Goal: Information Seeking & Learning: Learn about a topic

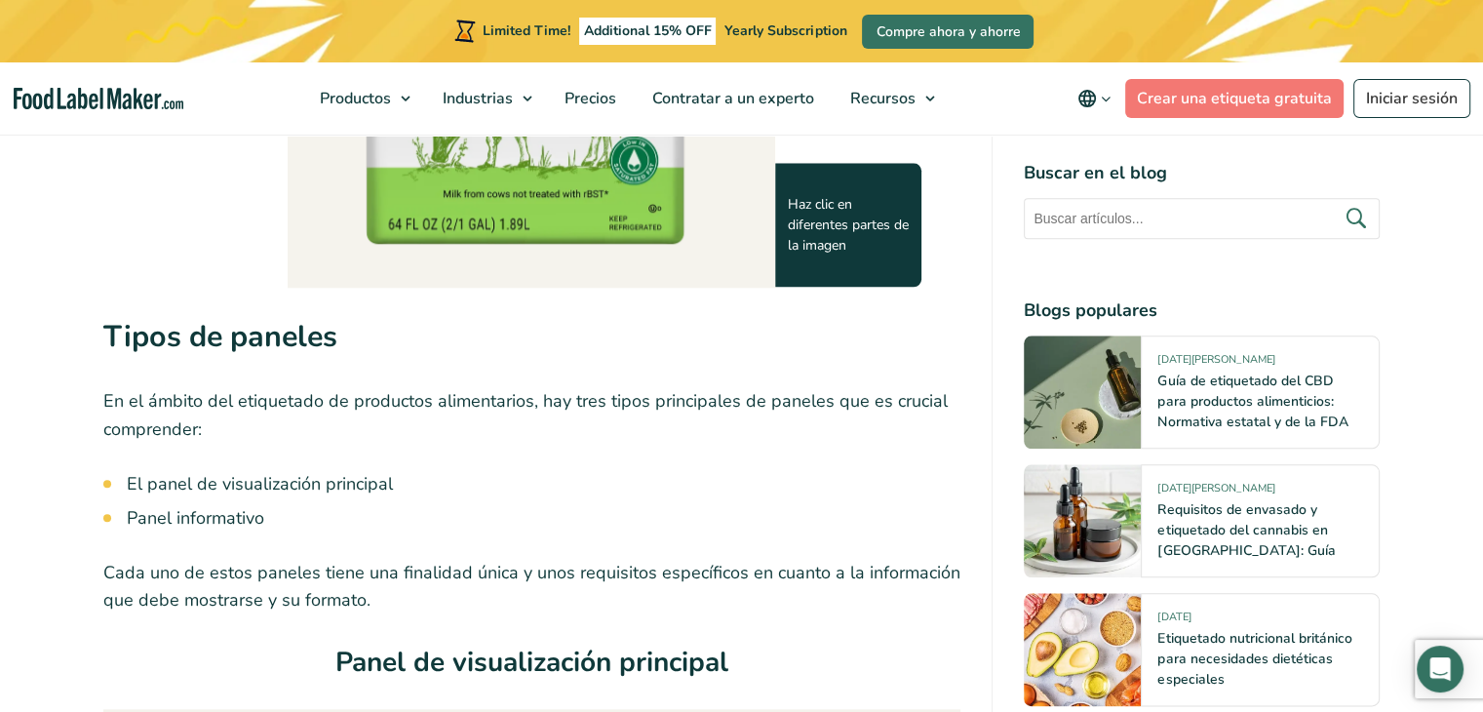
scroll to position [2145, 0]
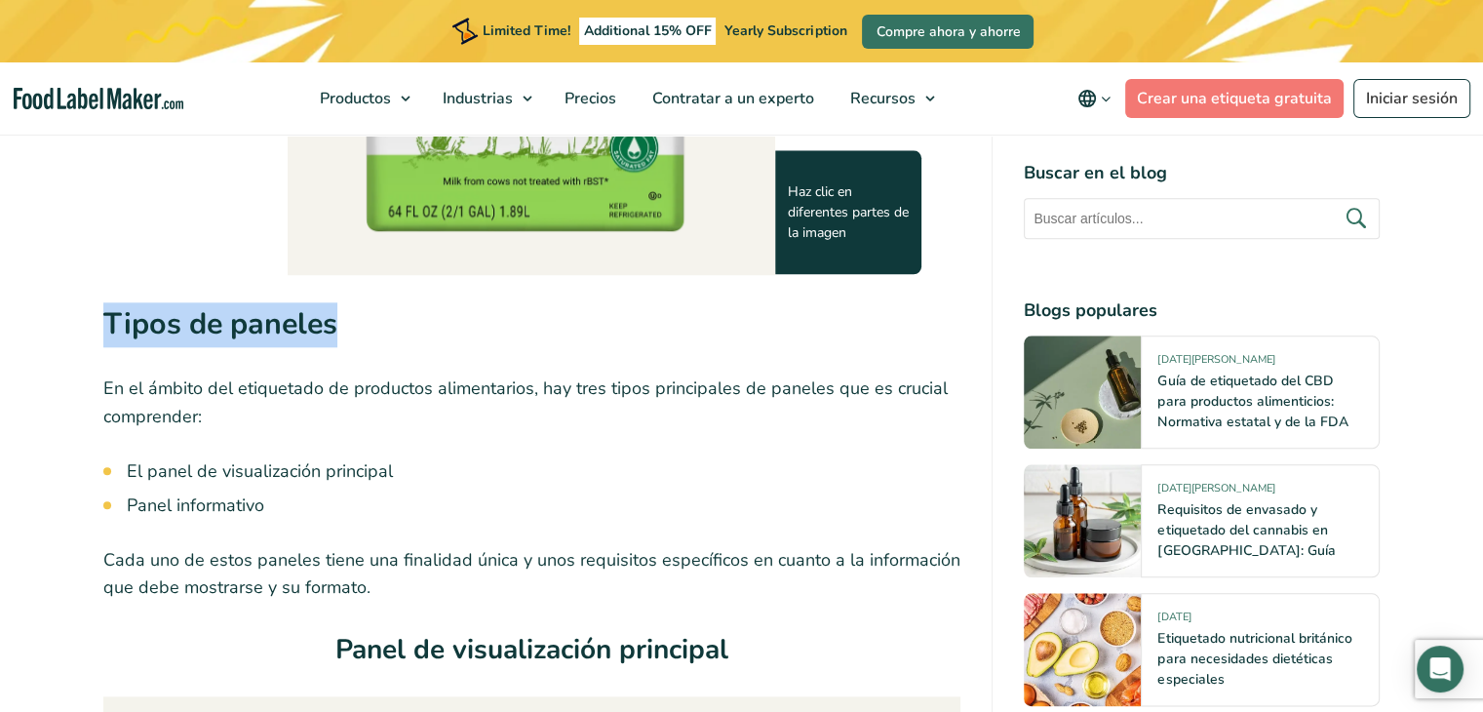
drag, startPoint x: 105, startPoint y: 317, endPoint x: 376, endPoint y: 332, distance: 271.5
click at [376, 332] on h2 "Tipos de paneles" at bounding box center [532, 330] width 858 height 57
drag, startPoint x: 105, startPoint y: 311, endPoint x: 378, endPoint y: 334, distance: 274.0
click at [378, 334] on h2 "Tipos de paneles" at bounding box center [532, 330] width 858 height 57
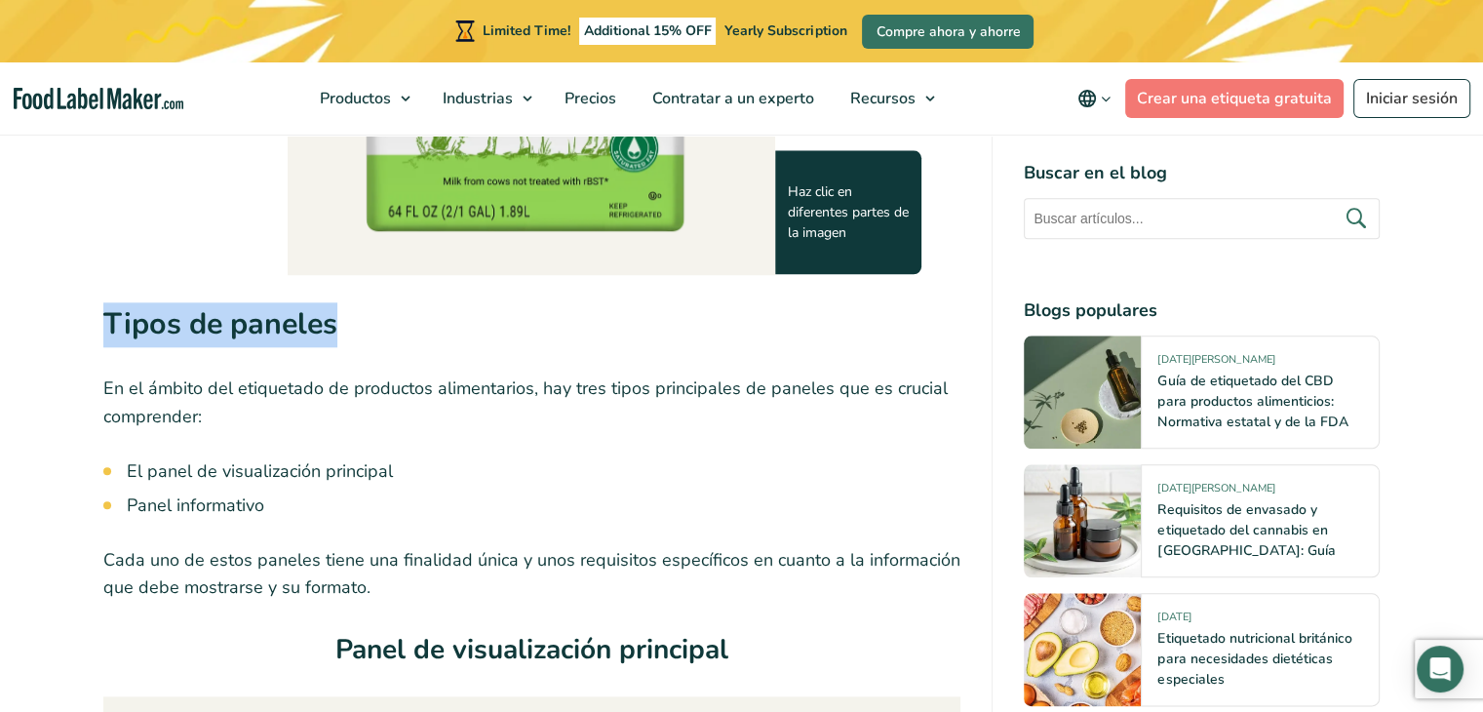
click at [378, 334] on h2 "Tipos de paneles" at bounding box center [532, 330] width 858 height 57
drag, startPoint x: 343, startPoint y: 332, endPoint x: 114, endPoint y: 328, distance: 229.2
click at [114, 328] on strong "Tipos de paneles" at bounding box center [220, 323] width 234 height 41
drag, startPoint x: 338, startPoint y: 329, endPoint x: 103, endPoint y: 305, distance: 236.1
click at [103, 305] on strong "Tipos de paneles" at bounding box center [220, 323] width 234 height 41
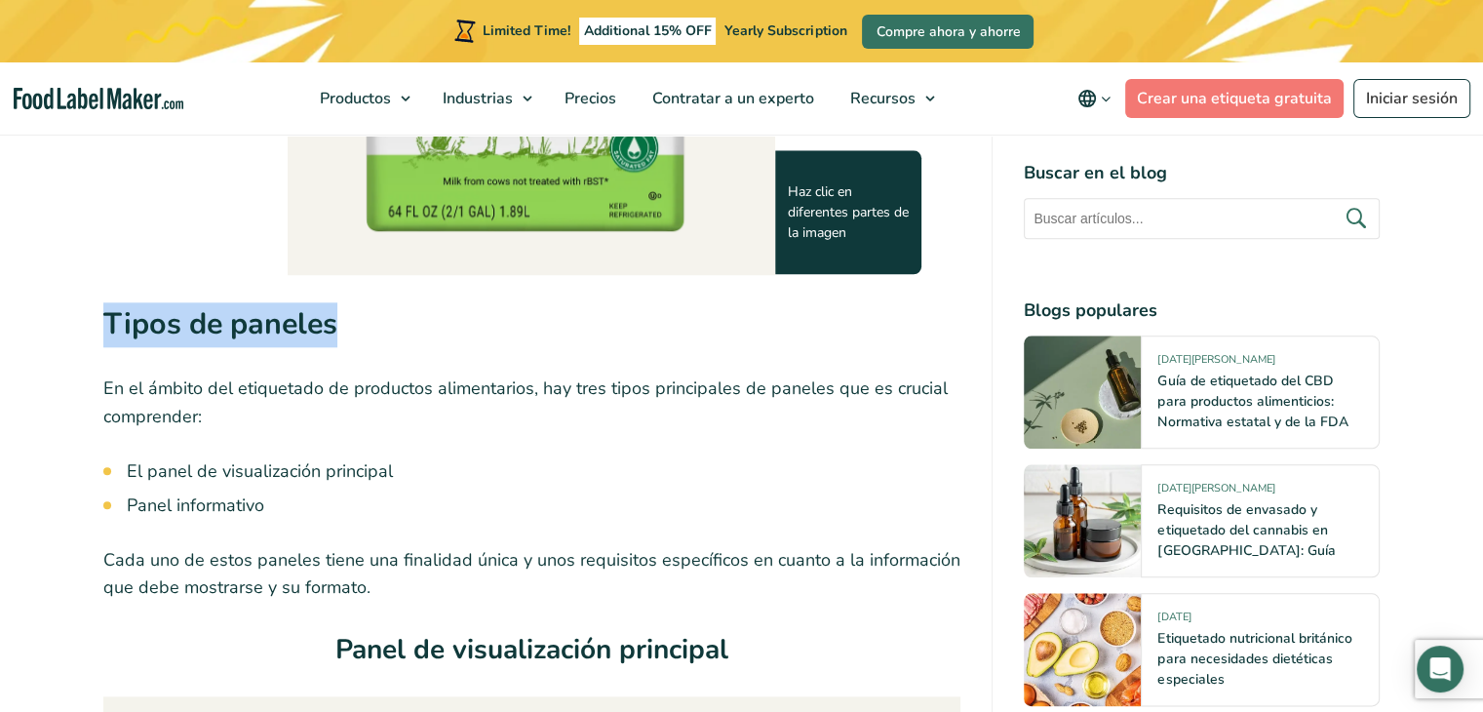
drag, startPoint x: 103, startPoint y: 305, endPoint x: 345, endPoint y: 319, distance: 242.2
click at [345, 319] on h2 "Tipos de paneles" at bounding box center [532, 330] width 858 height 57
click at [343, 319] on h2 "Tipos de paneles" at bounding box center [532, 330] width 858 height 57
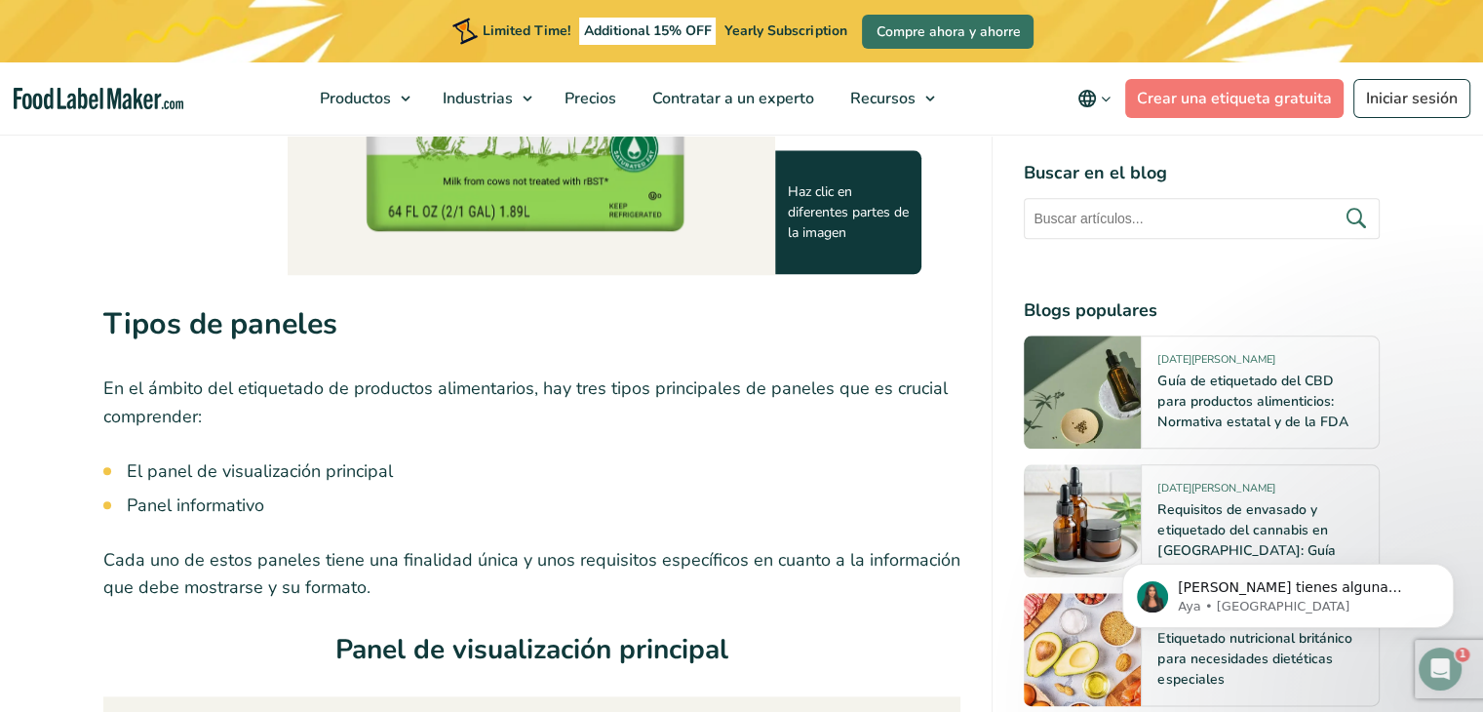
scroll to position [0, 0]
drag, startPoint x: 340, startPoint y: 336, endPoint x: 124, endPoint y: 312, distance: 217.8
click at [124, 312] on strong "Tipos de paneles" at bounding box center [220, 323] width 234 height 41
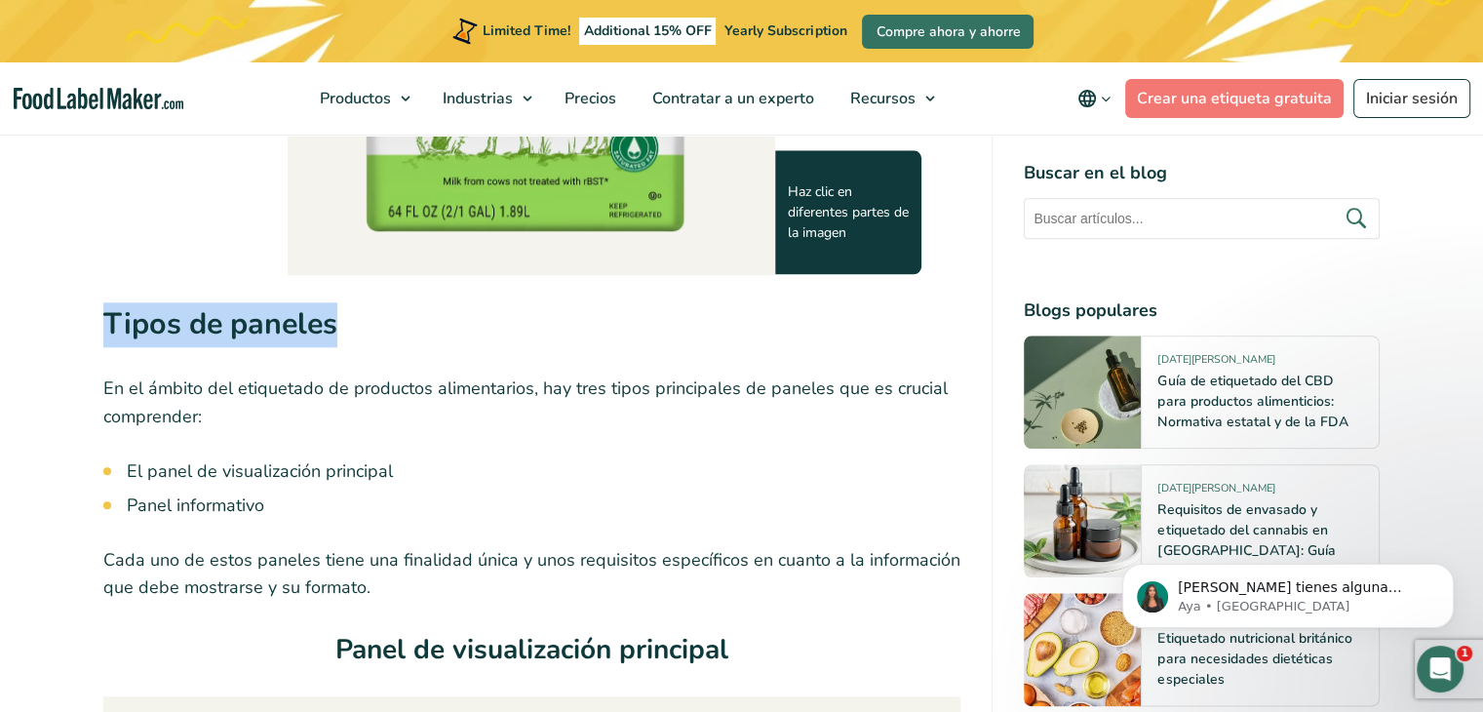
drag, startPoint x: 104, startPoint y: 314, endPoint x: 341, endPoint y: 328, distance: 237.3
click at [341, 328] on h2 "Tipos de paneles" at bounding box center [532, 330] width 858 height 57
copy strong "Tipos de paneles"
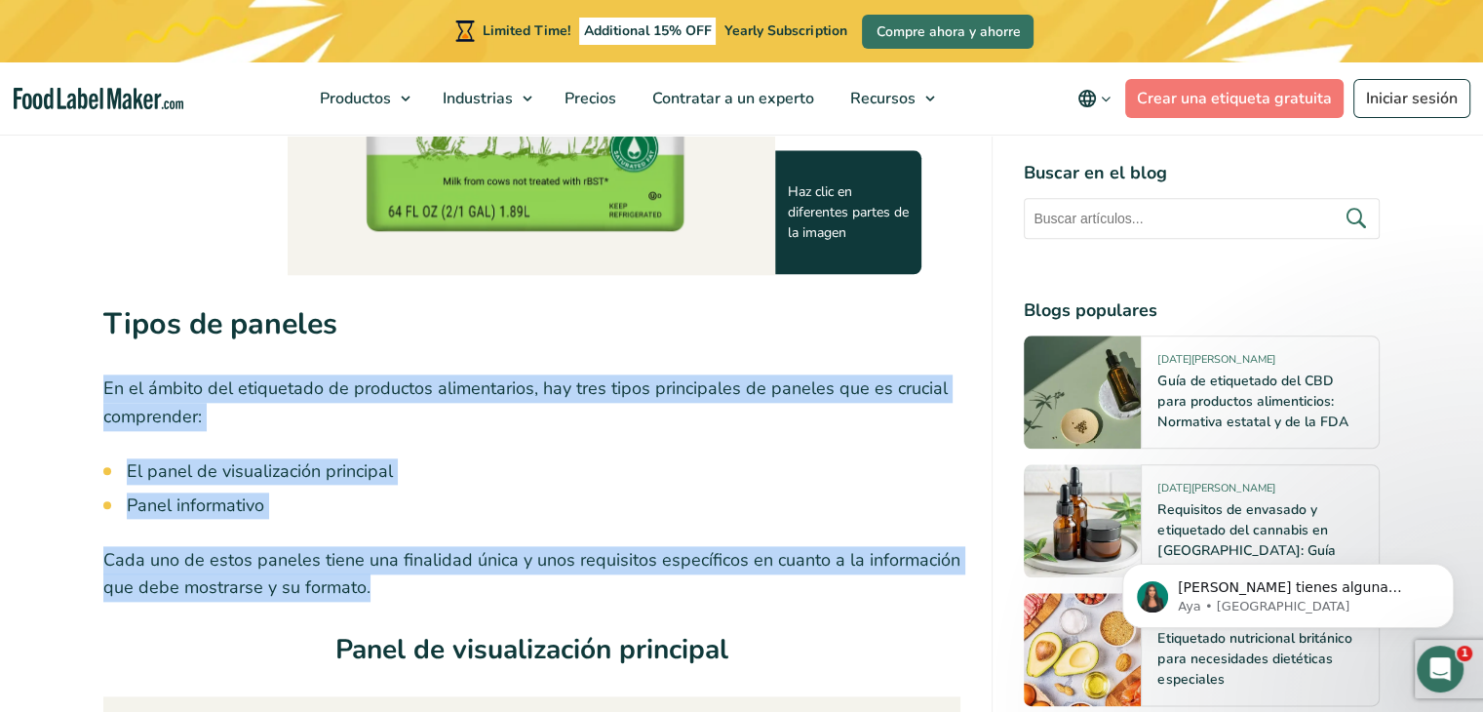
drag, startPoint x: 103, startPoint y: 383, endPoint x: 367, endPoint y: 587, distance: 332.9
copy div "En el ámbito del etiquetado de productos alimentarios, hay tres tipos principal…"
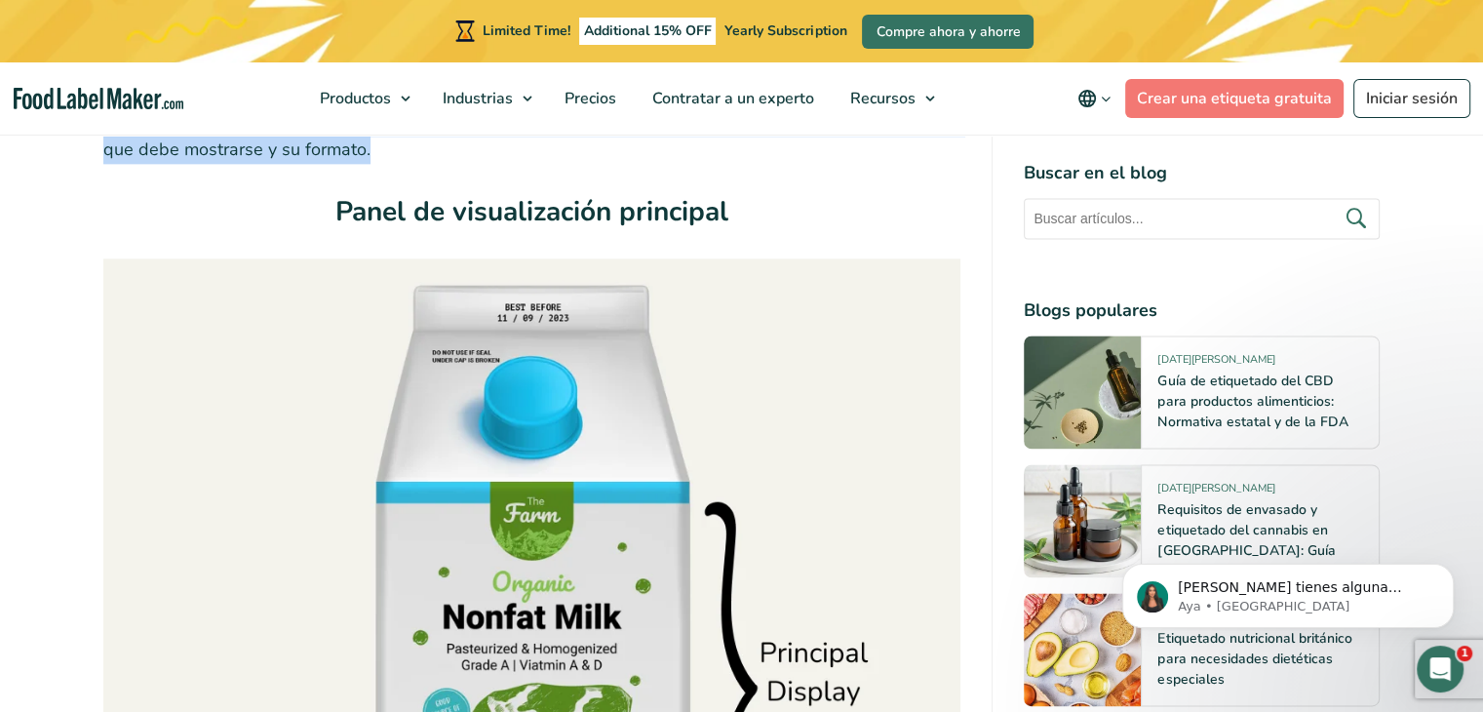
scroll to position [2633, 0]
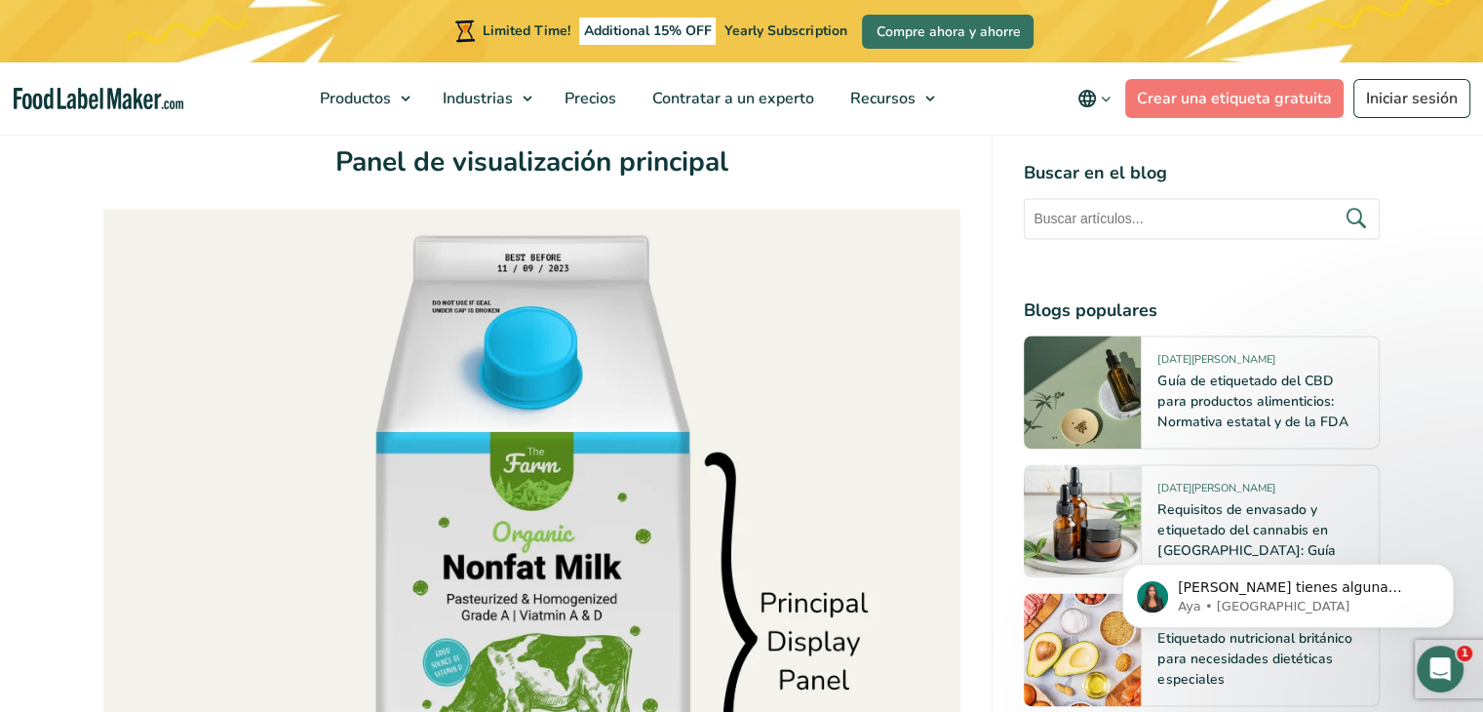
click at [769, 564] on img at bounding box center [532, 531] width 858 height 644
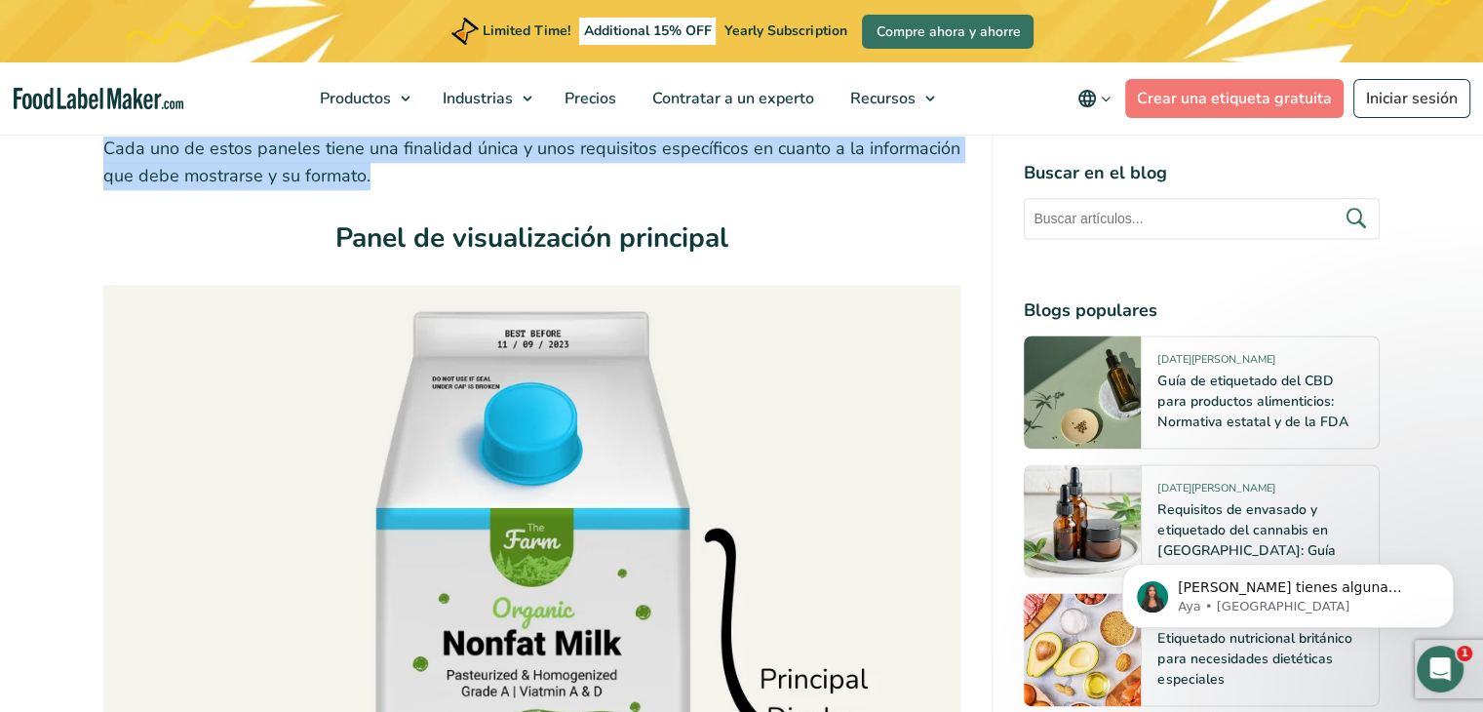
scroll to position [2535, 0]
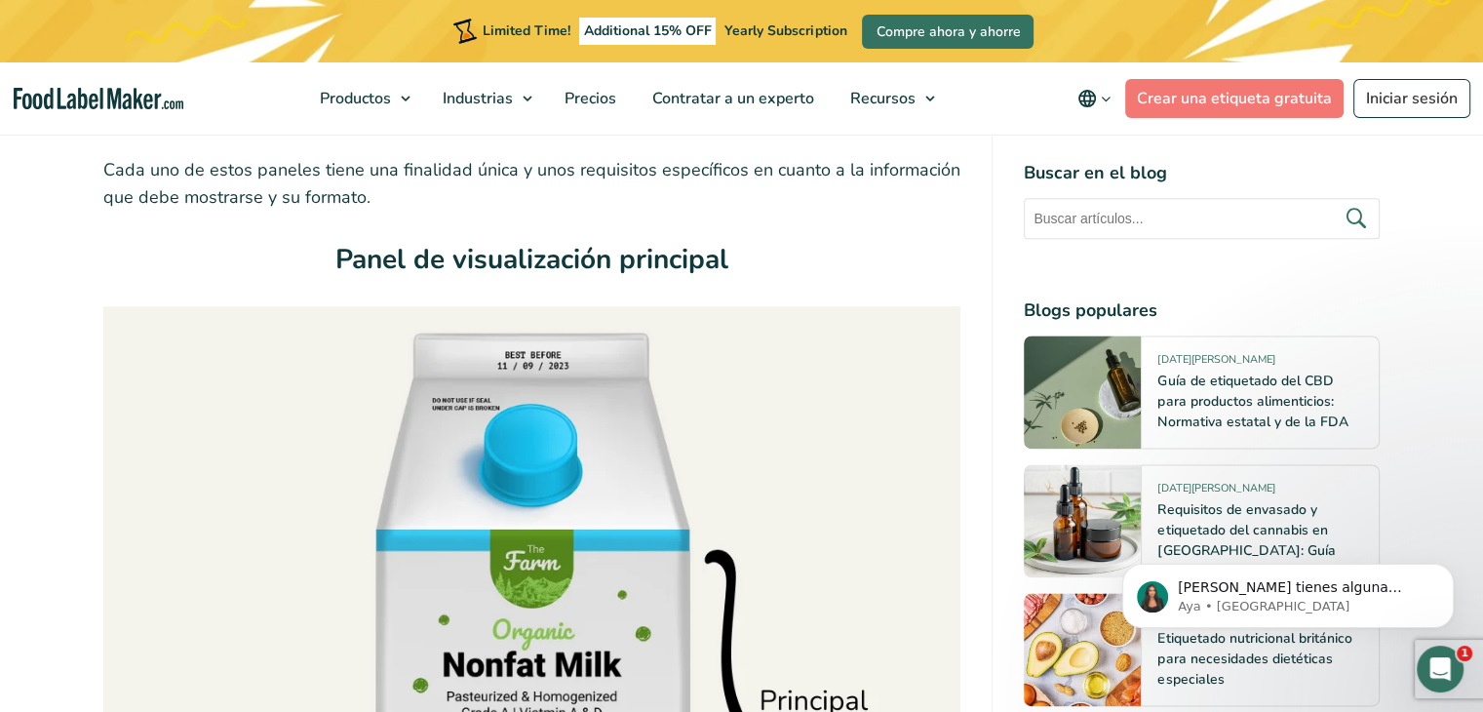
click at [332, 278] on h3 "Panel de visualización principal" at bounding box center [532, 265] width 858 height 52
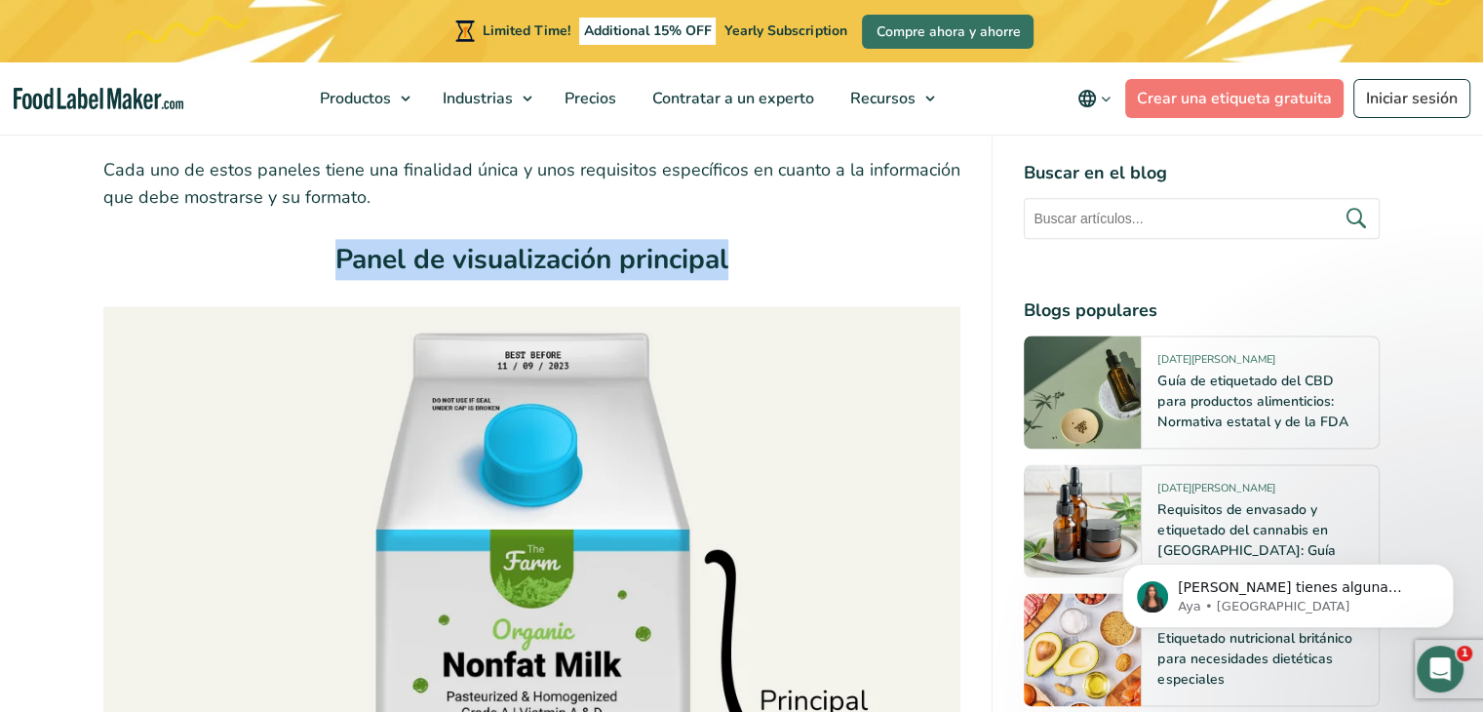
drag, startPoint x: 335, startPoint y: 254, endPoint x: 737, endPoint y: 266, distance: 401.9
click at [737, 266] on h3 "Panel de visualización principal" at bounding box center [532, 265] width 858 height 52
copy strong "Panel de visualización principal"
click at [655, 549] on img at bounding box center [532, 628] width 858 height 644
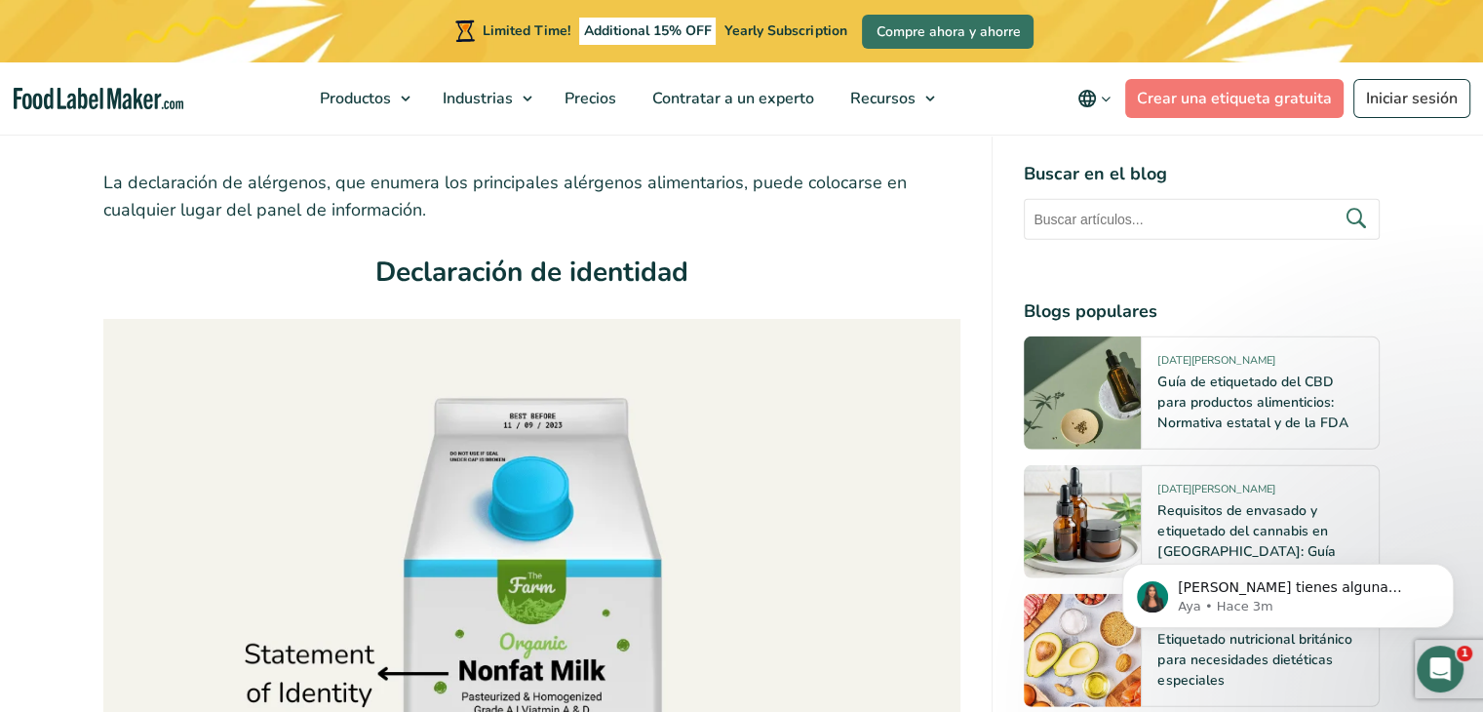
scroll to position [5012, 0]
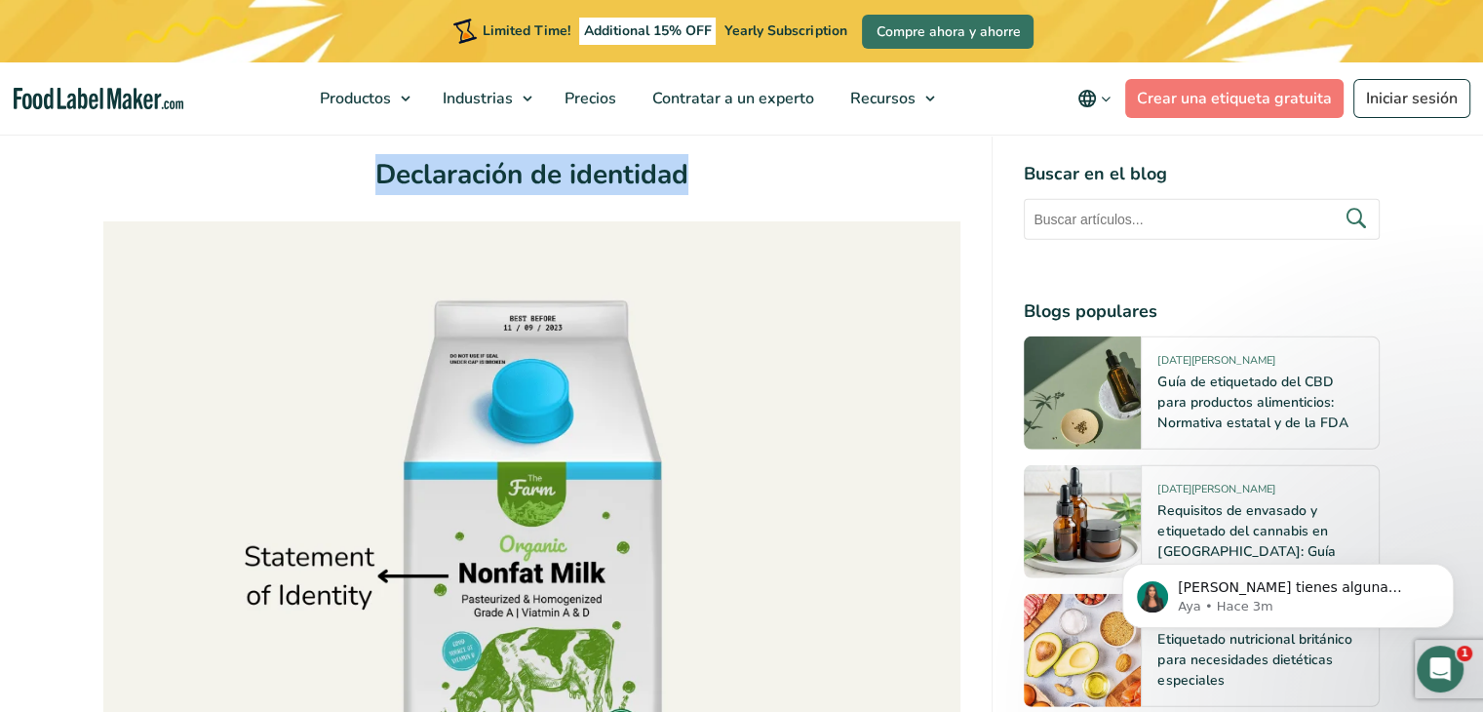
drag, startPoint x: 374, startPoint y: 173, endPoint x: 686, endPoint y: 177, distance: 312.0
click at [686, 177] on strong "Declaración de identidad" at bounding box center [531, 174] width 313 height 37
copy strong "Declaración de identidad"
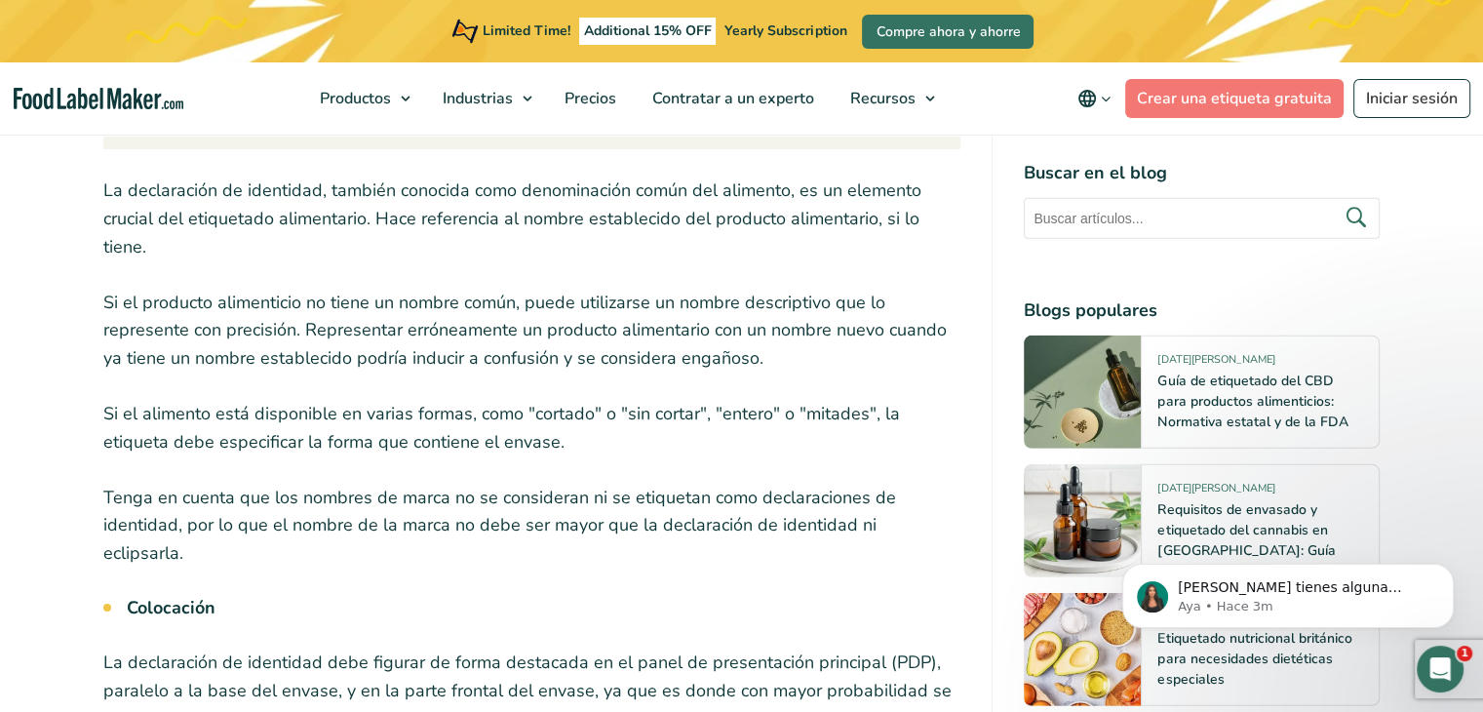
scroll to position [5694, 0]
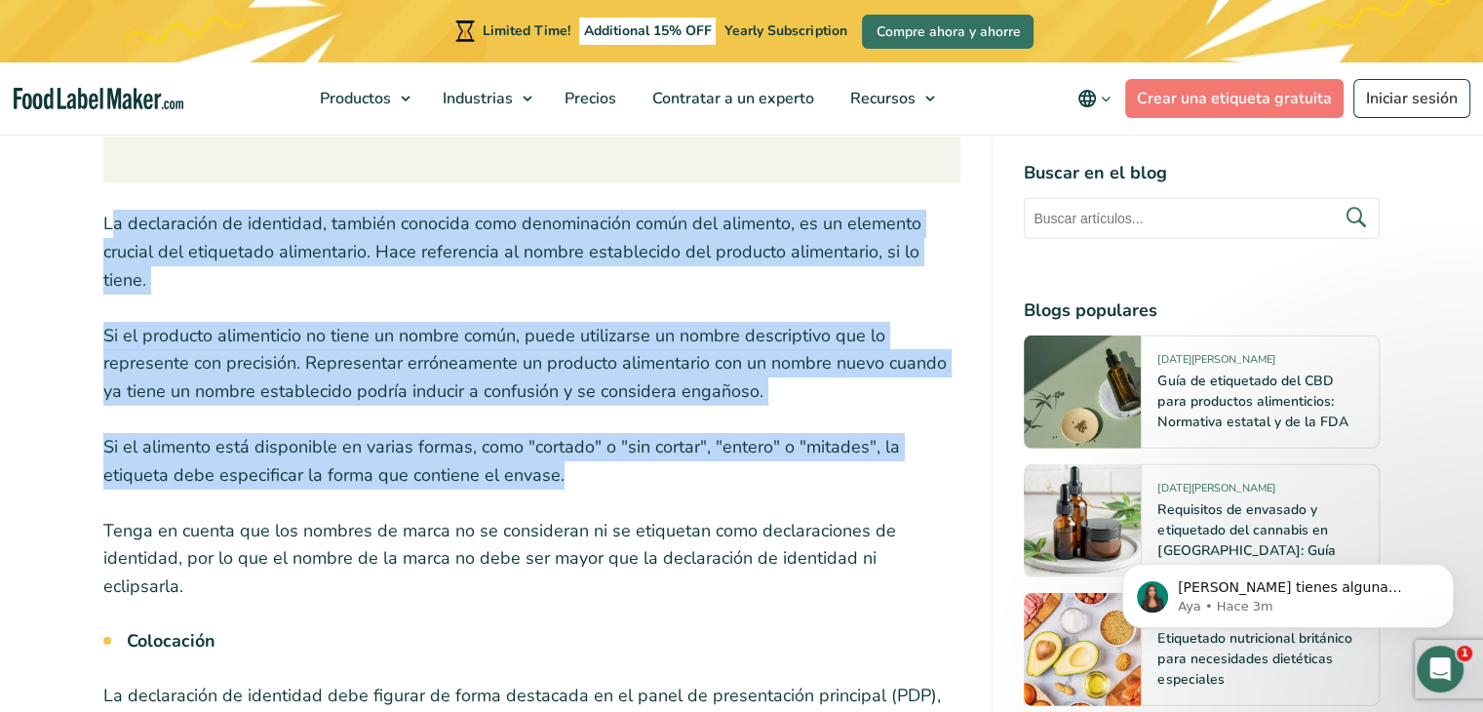
drag, startPoint x: 107, startPoint y: 224, endPoint x: 577, endPoint y: 481, distance: 535.4
copy div "a declaración de identidad, también conocida como denominación común del alimen…"
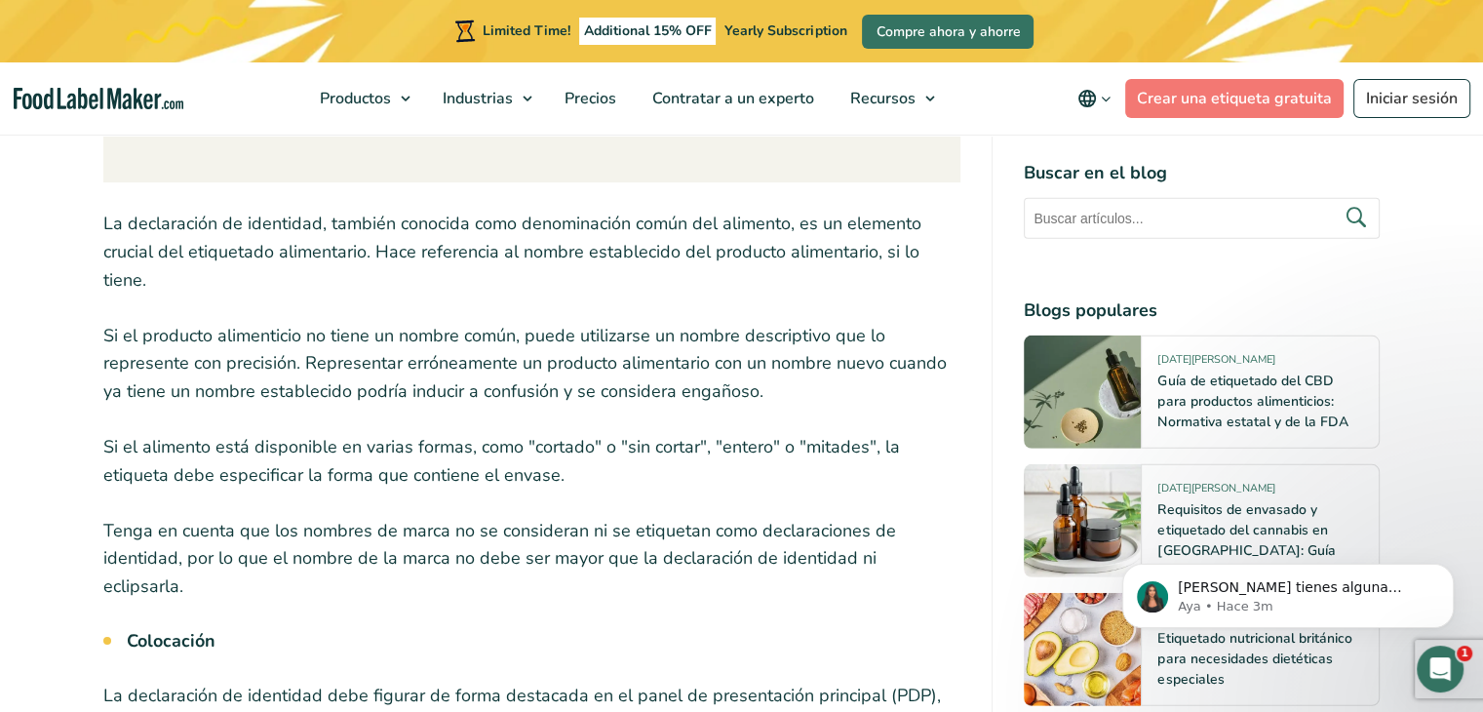
click at [811, 628] on li "Colocación" at bounding box center [544, 641] width 835 height 26
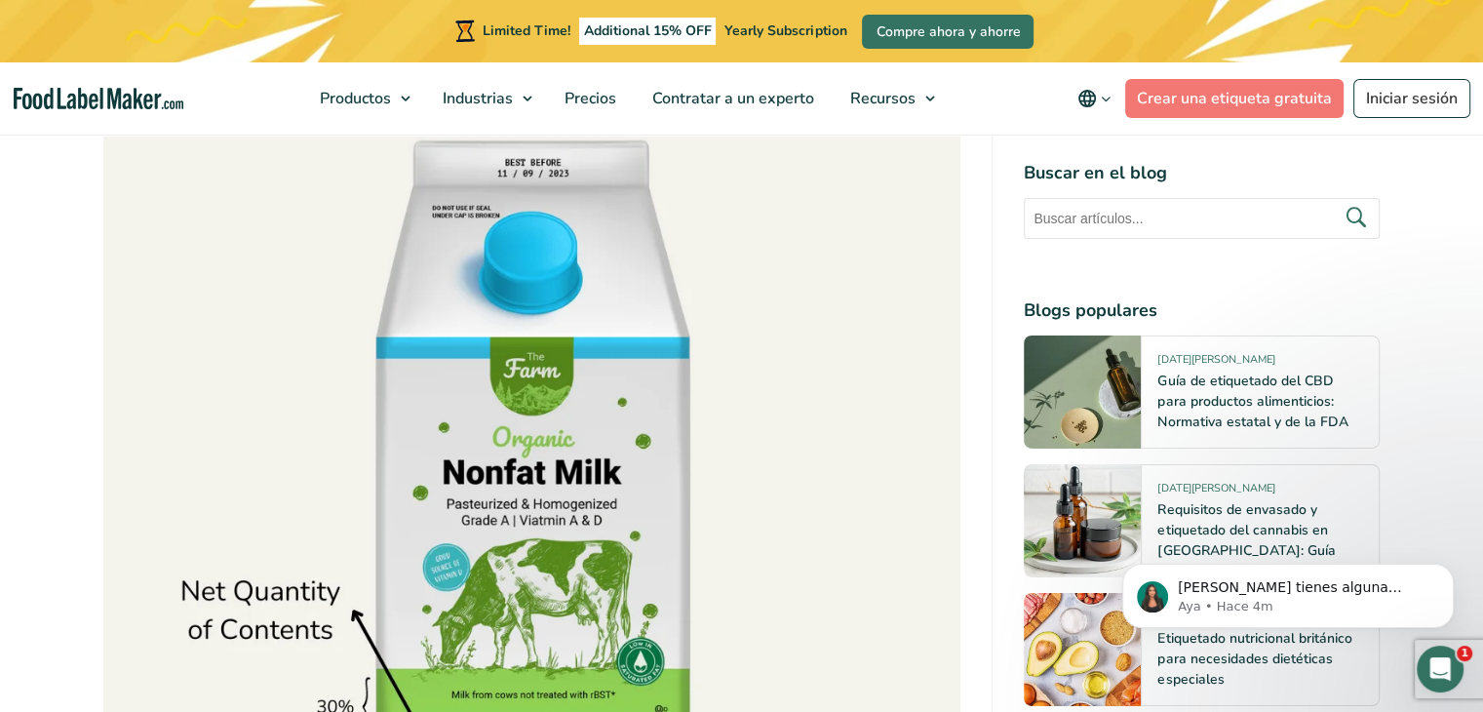
scroll to position [6260, 0]
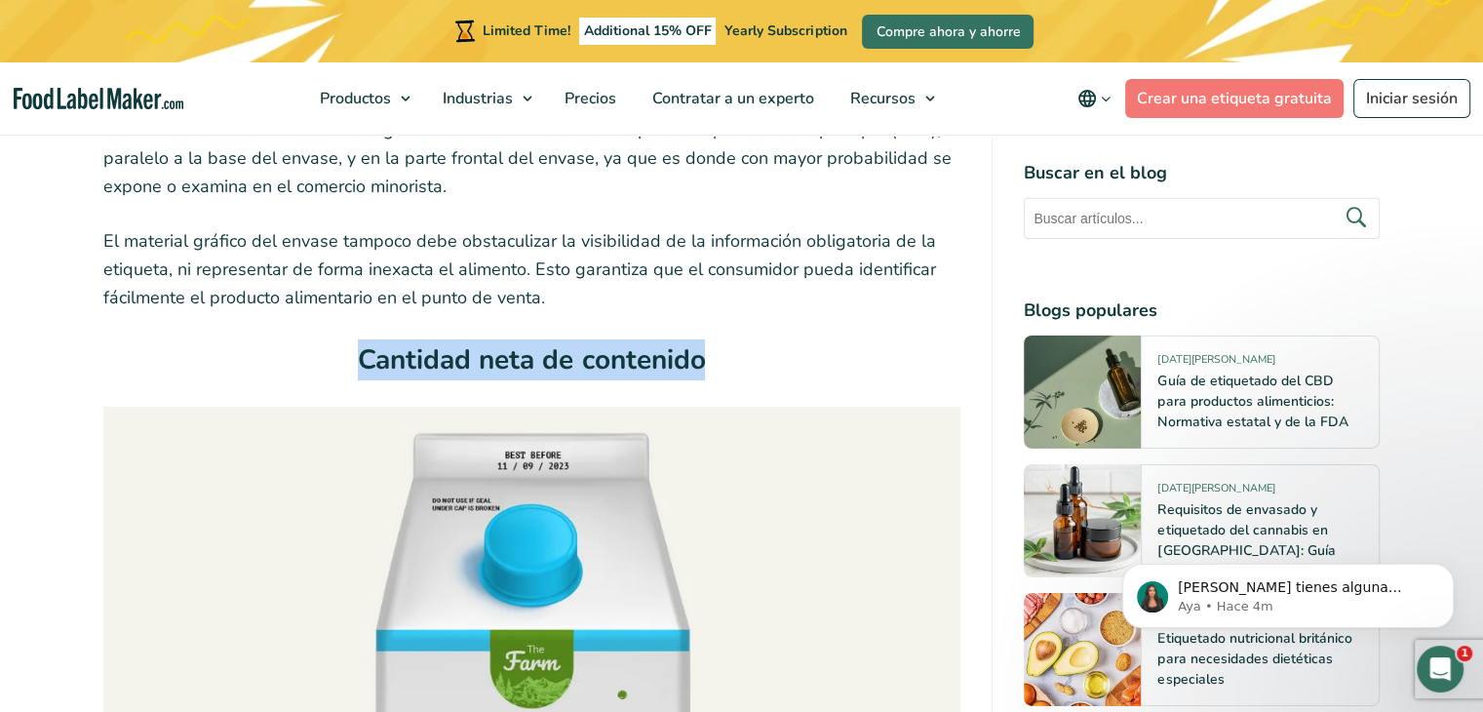
drag, startPoint x: 363, startPoint y: 325, endPoint x: 724, endPoint y: 346, distance: 362.4
click at [724, 346] on h3 "Cantidad neta de contenido" at bounding box center [532, 365] width 858 height 52
copy strong "Cantidad neta de contenido"
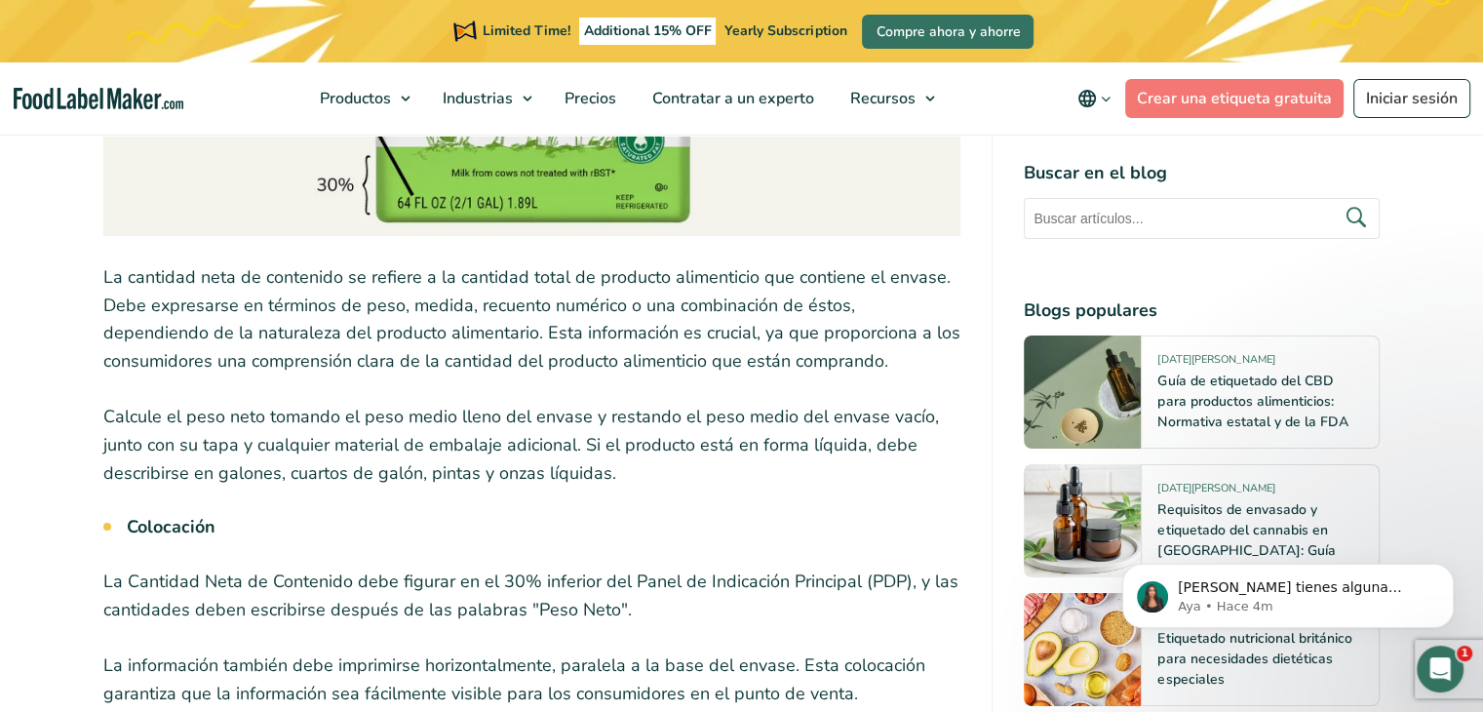
scroll to position [7040, 0]
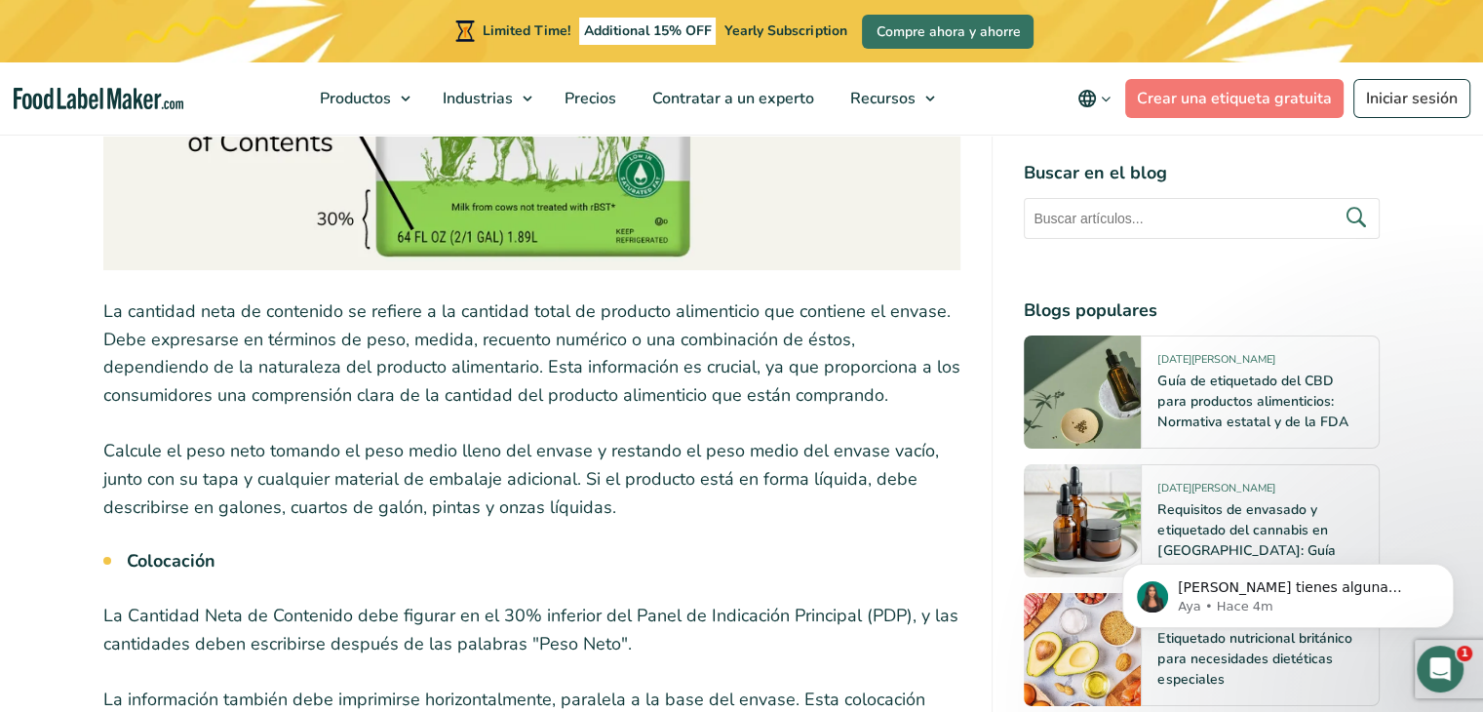
drag, startPoint x: 104, startPoint y: 280, endPoint x: 651, endPoint y: 473, distance: 580.1
copy div "La cantidad neta de contenido se refiere a la cantidad total de producto alimen…"
click at [872, 479] on p "Calcule el peso neto tomando el peso medio lleno del envase y restando el peso …" at bounding box center [532, 479] width 858 height 84
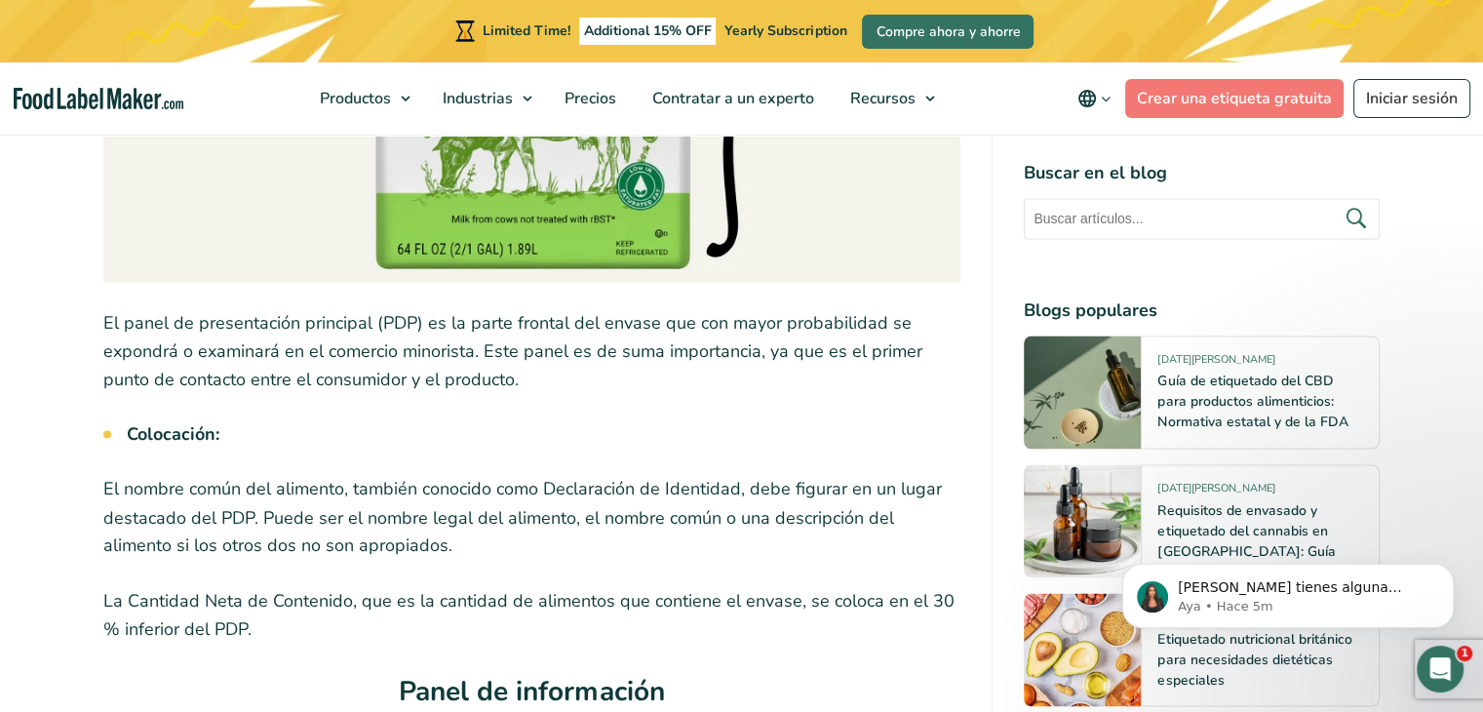
scroll to position [3237, 0]
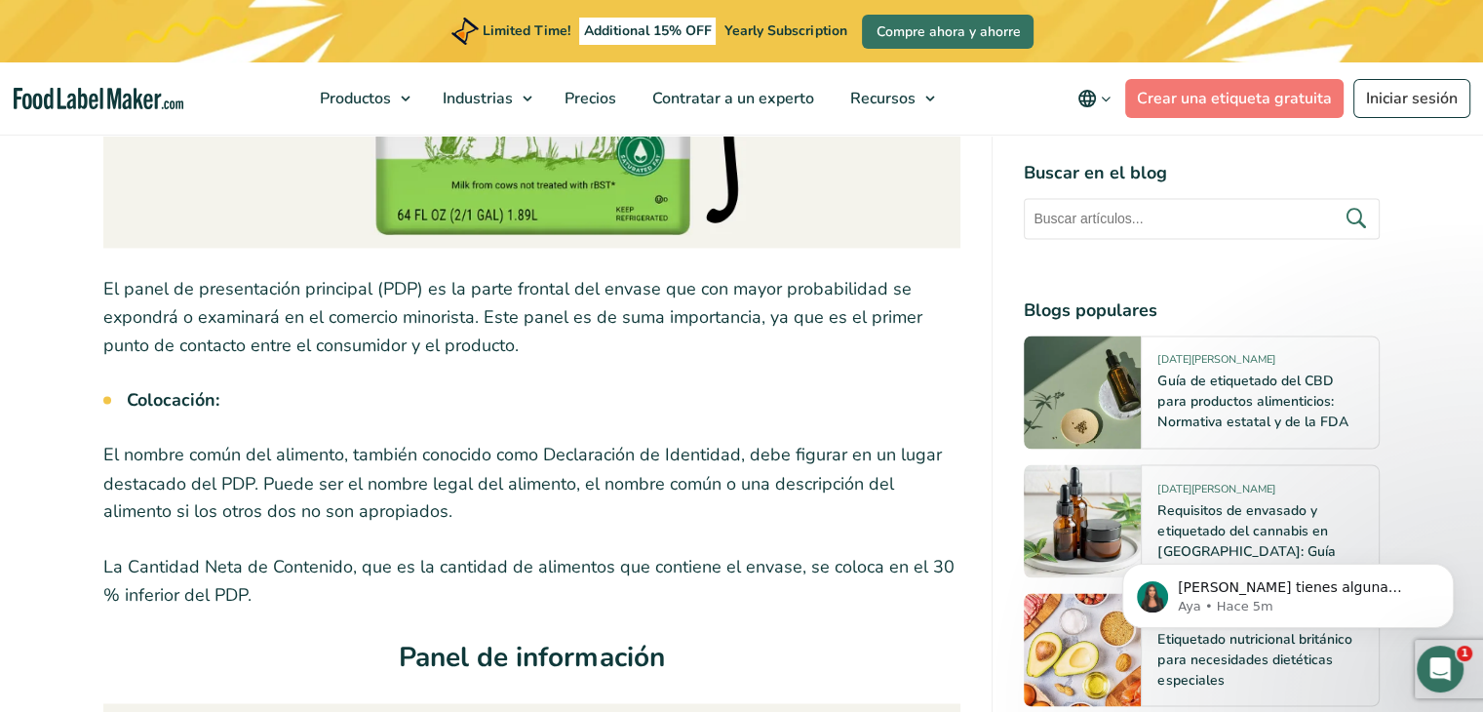
drag, startPoint x: 105, startPoint y: 291, endPoint x: 519, endPoint y: 343, distance: 416.8
click at [519, 343] on p "El panel de presentación principal (PDP) es la parte frontal del envase que con…" at bounding box center [532, 317] width 858 height 84
copy p "El panel de presentación principal (PDP) es la parte frontal del envase que con…"
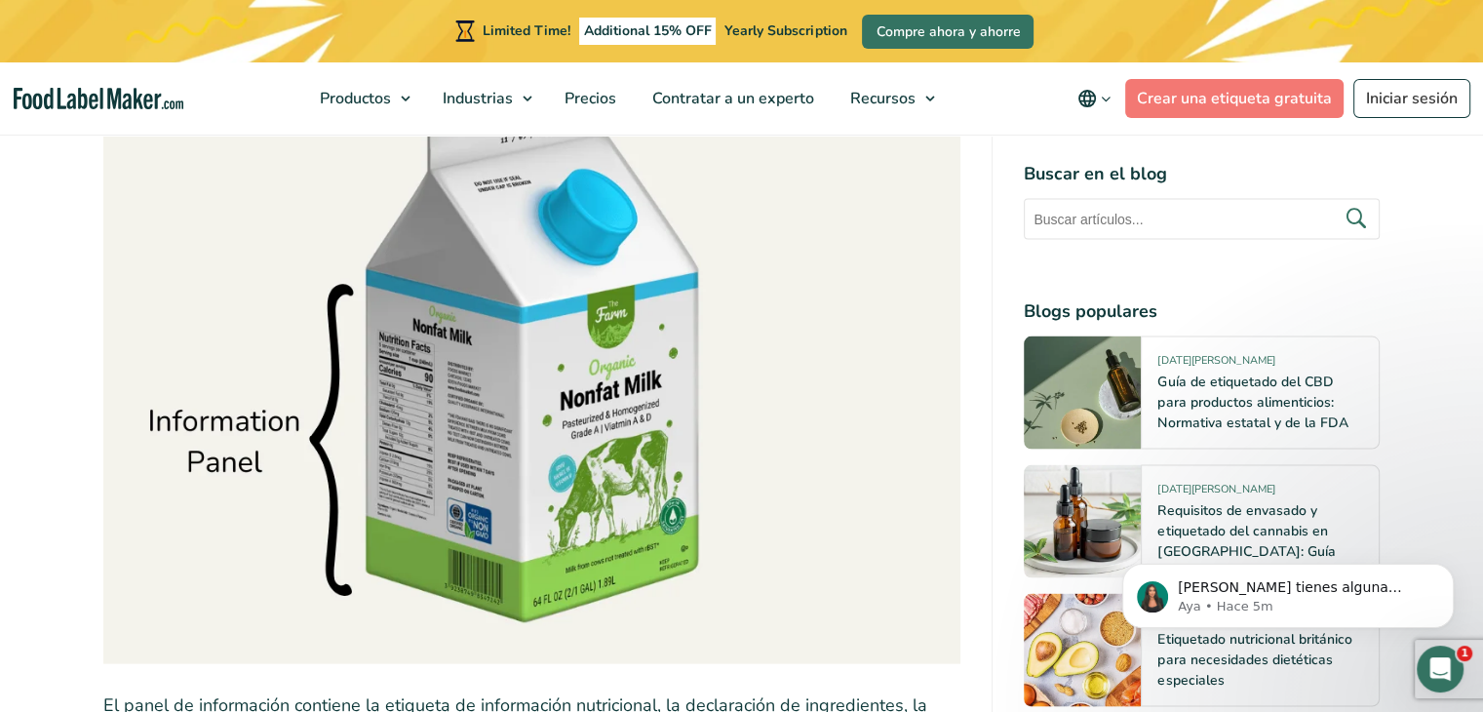
click at [764, 559] on img at bounding box center [532, 342] width 858 height 644
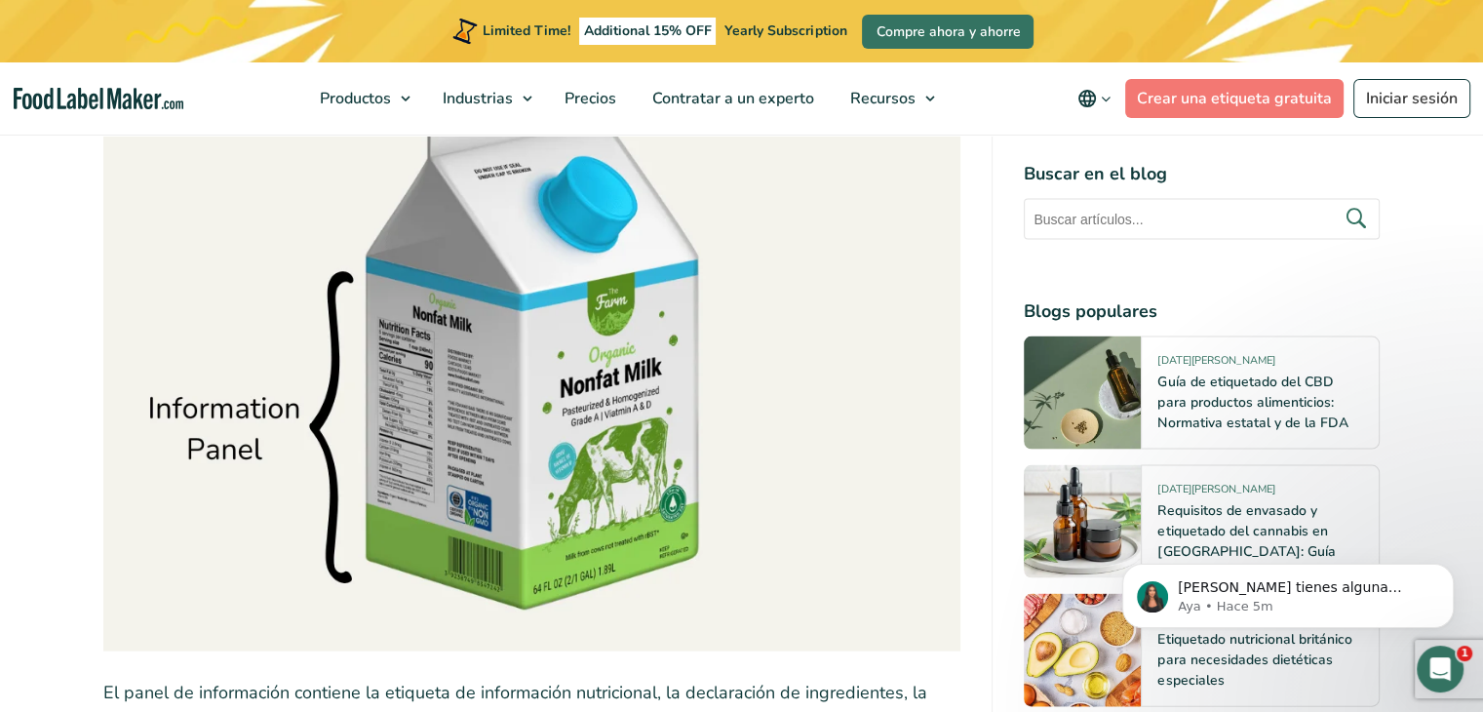
scroll to position [4310, 0]
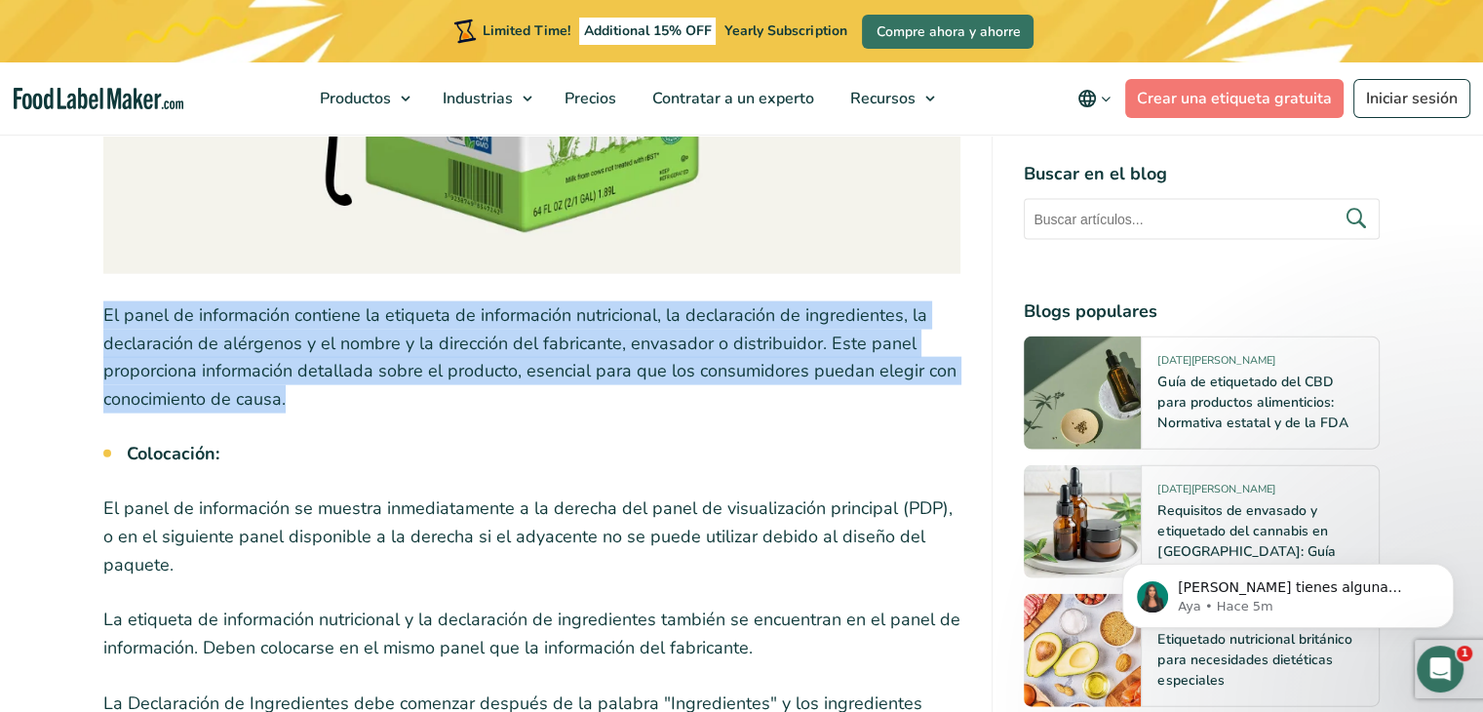
drag, startPoint x: 102, startPoint y: 310, endPoint x: 289, endPoint y: 395, distance: 204.6
click at [289, 395] on p "El panel de información contiene la etiqueta de información nutricional, la dec…" at bounding box center [532, 357] width 858 height 112
drag, startPoint x: 105, startPoint y: 315, endPoint x: 285, endPoint y: 395, distance: 196.4
click at [285, 395] on p "El panel de información contiene la etiqueta de información nutricional, la dec…" at bounding box center [532, 357] width 858 height 112
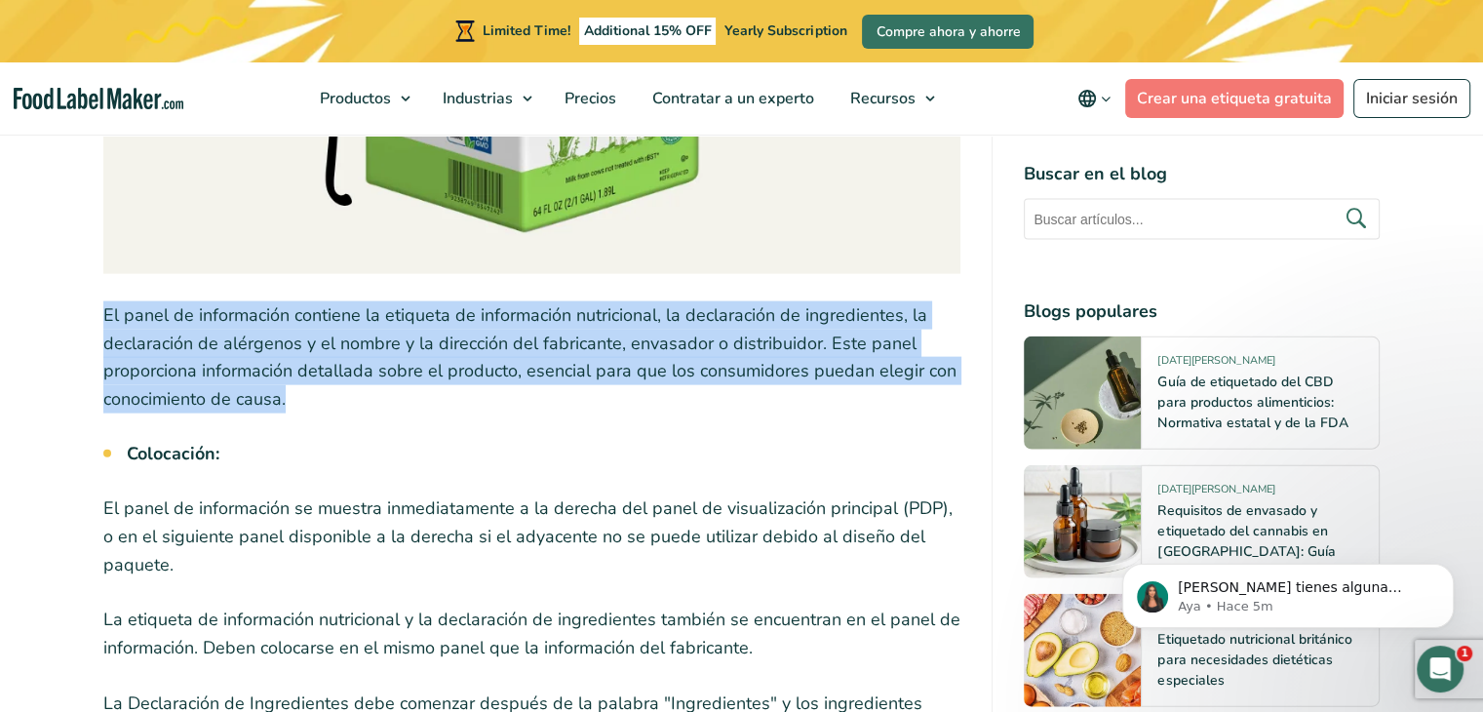
copy p "El panel de información contiene la etiqueta de información nutricional, la dec…"
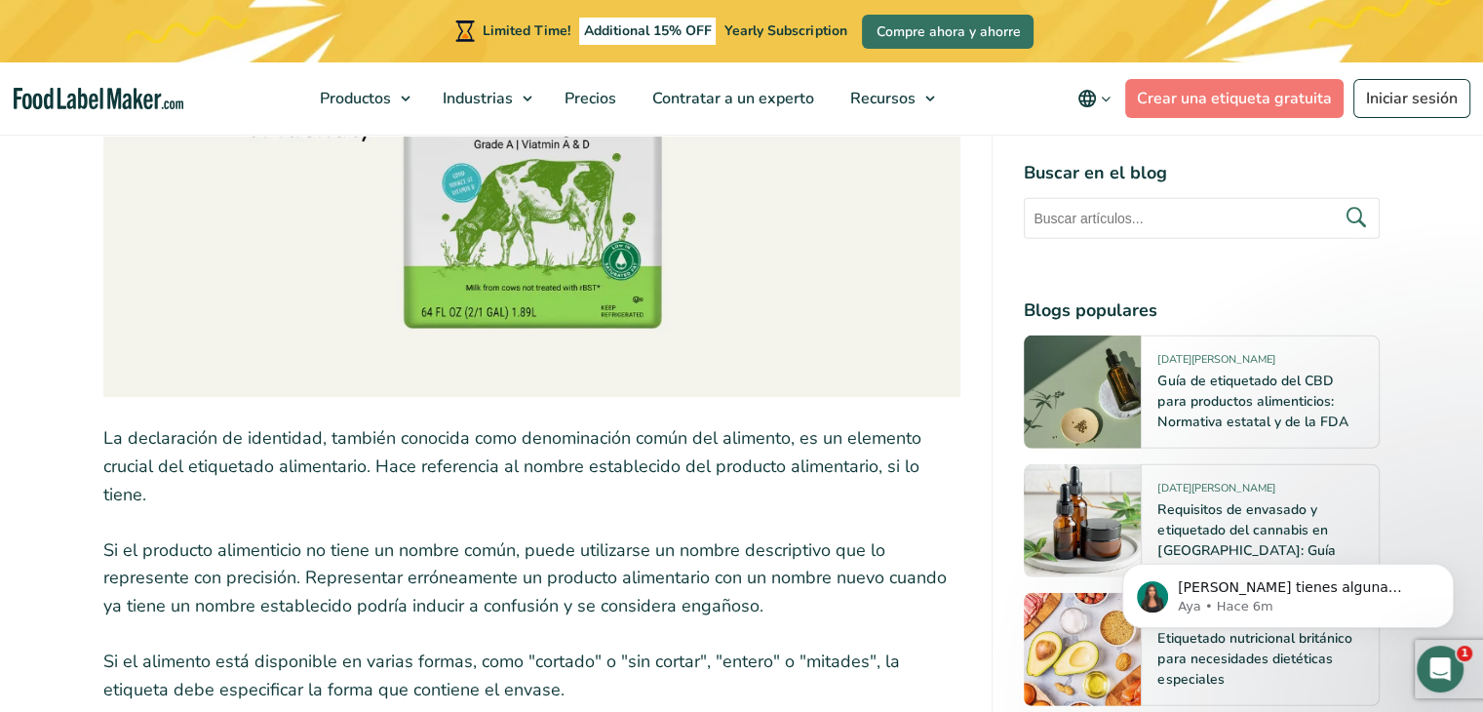
scroll to position [5675, 0]
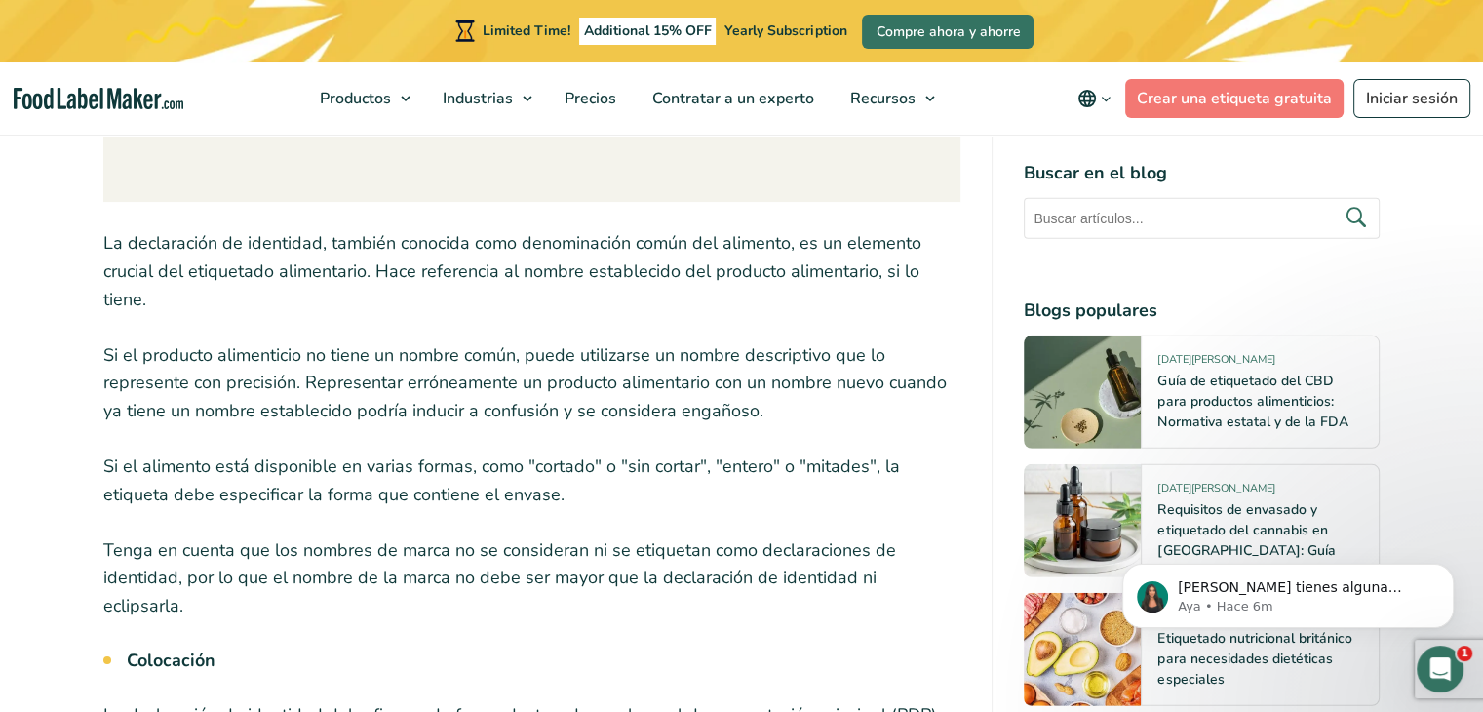
drag, startPoint x: 98, startPoint y: 234, endPoint x: 961, endPoint y: 579, distance: 929.4
copy div "La declaración de identidad, también conocida como denominación común del alime…"
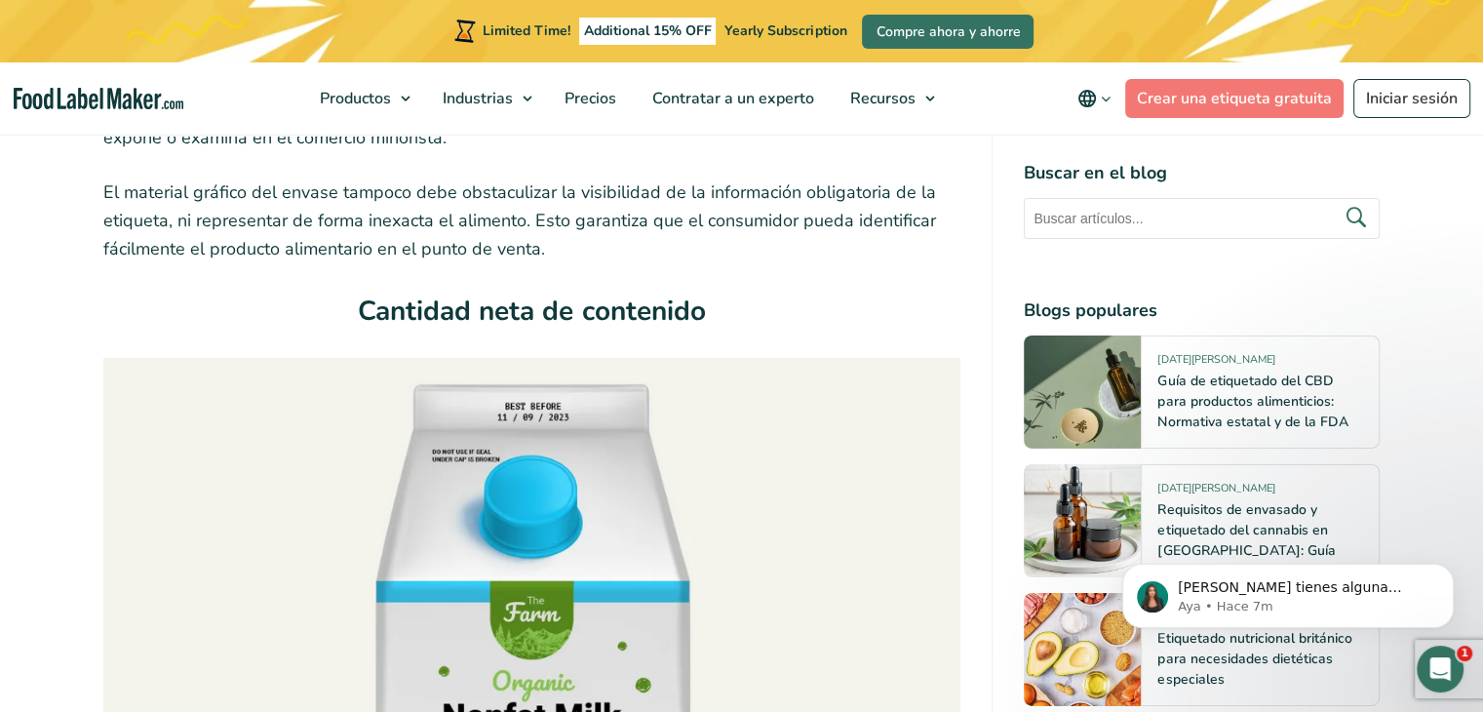
scroll to position [6455, 0]
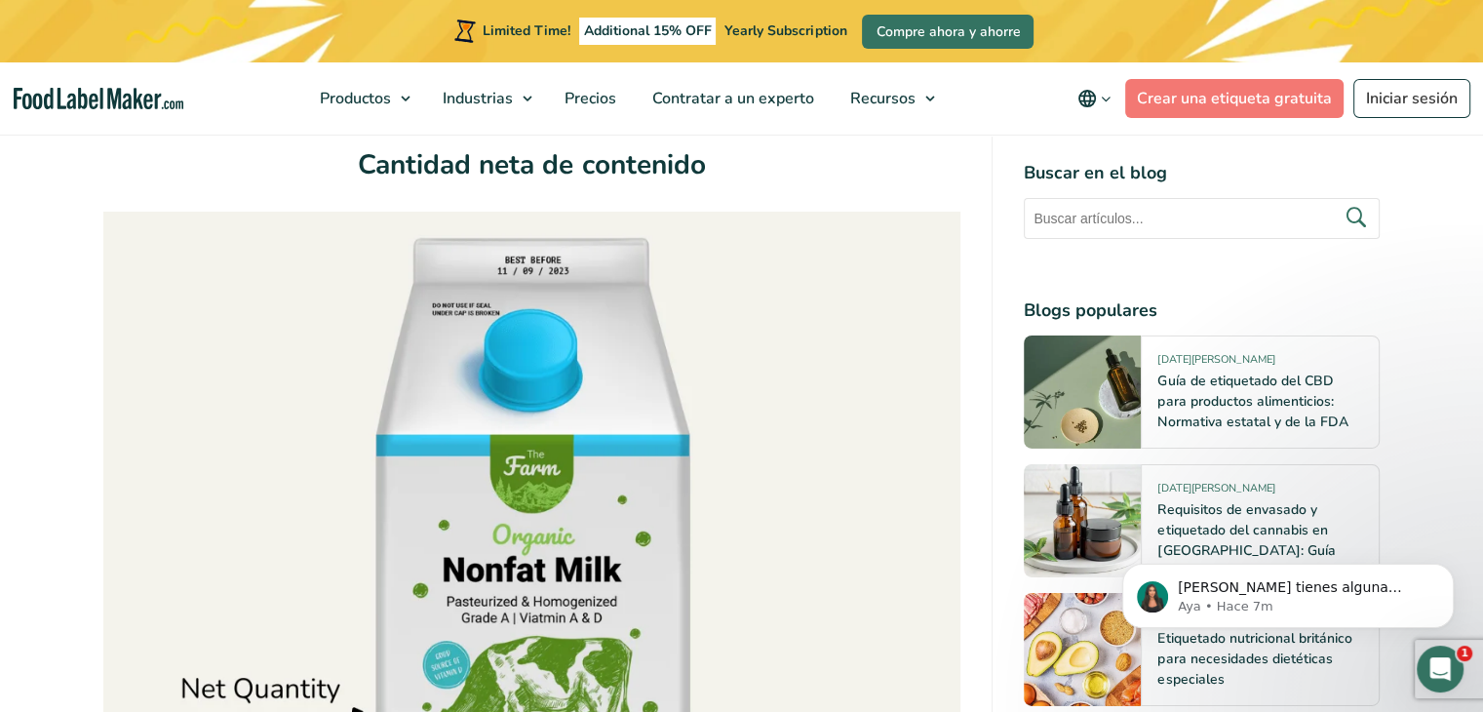
click at [682, 479] on img at bounding box center [532, 534] width 858 height 644
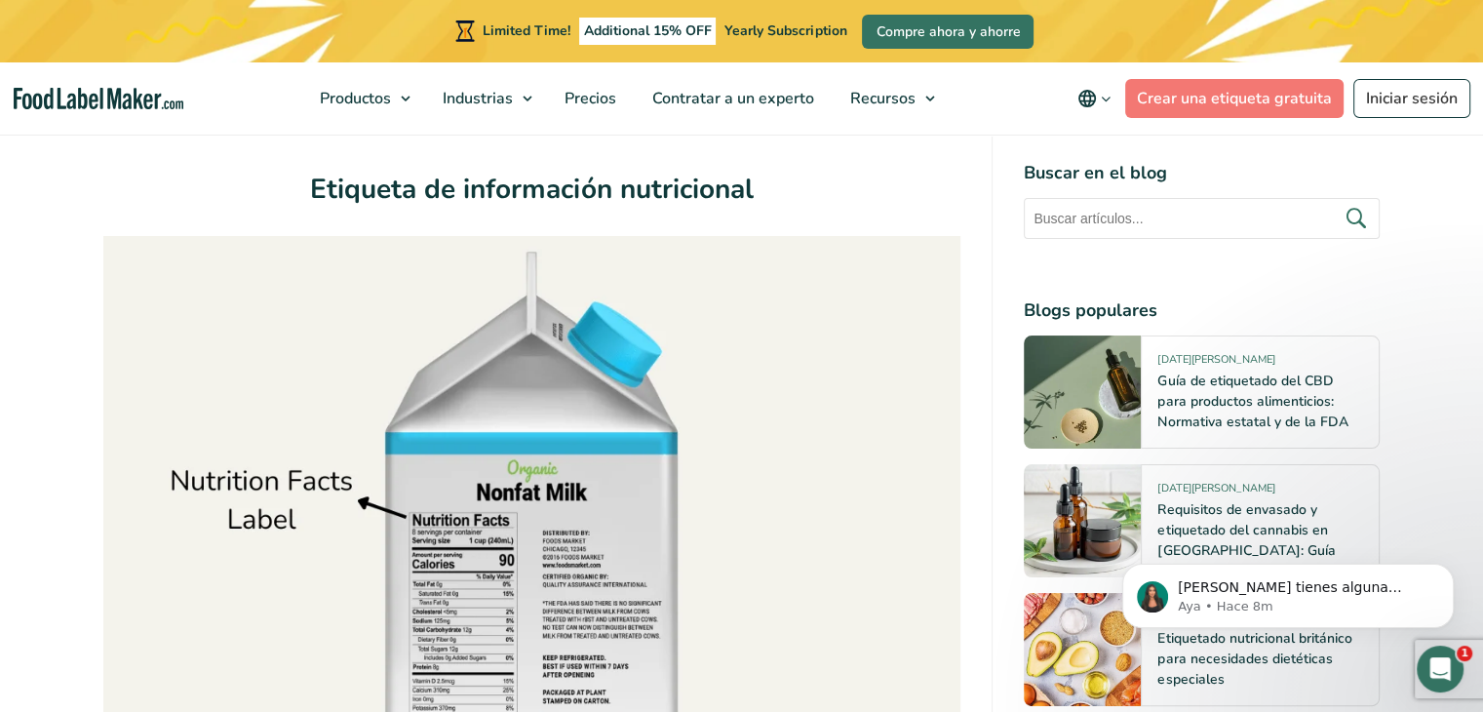
scroll to position [7527, 0]
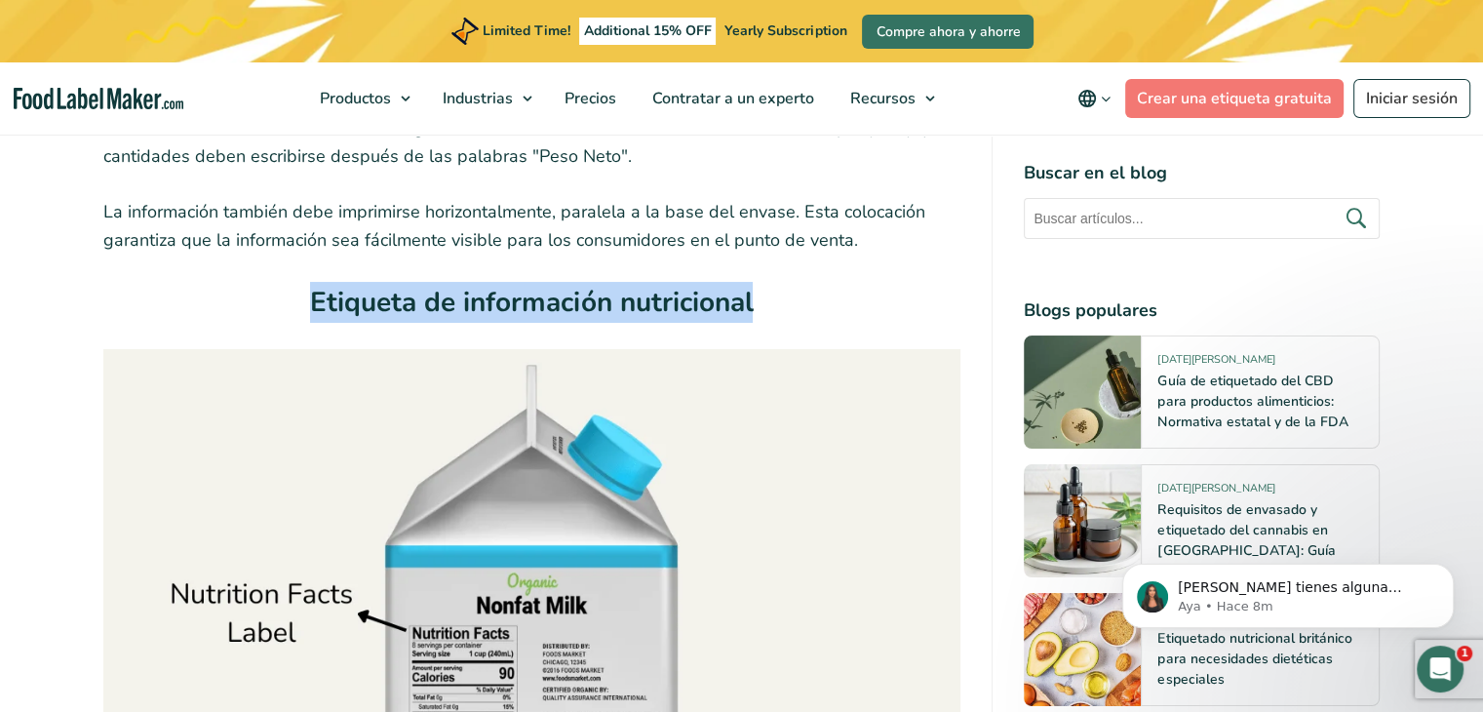
drag, startPoint x: 311, startPoint y: 270, endPoint x: 779, endPoint y: 270, distance: 468.0
click at [779, 282] on h3 "Etiqueta de información nutricional" at bounding box center [532, 308] width 858 height 52
drag, startPoint x: 312, startPoint y: 272, endPoint x: 811, endPoint y: 274, distance: 499.2
click at [811, 282] on h3 "Etiqueta de información nutricional" at bounding box center [532, 308] width 858 height 52
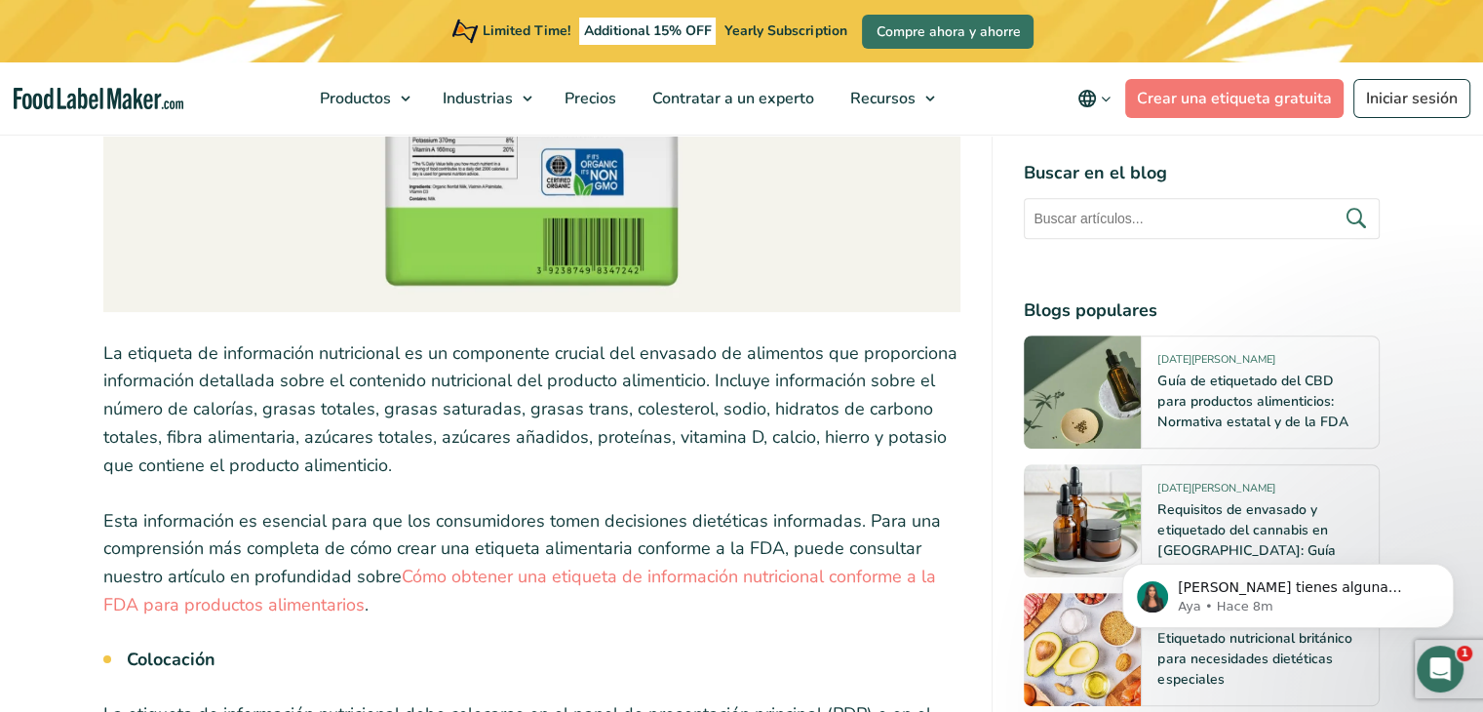
scroll to position [8307, 0]
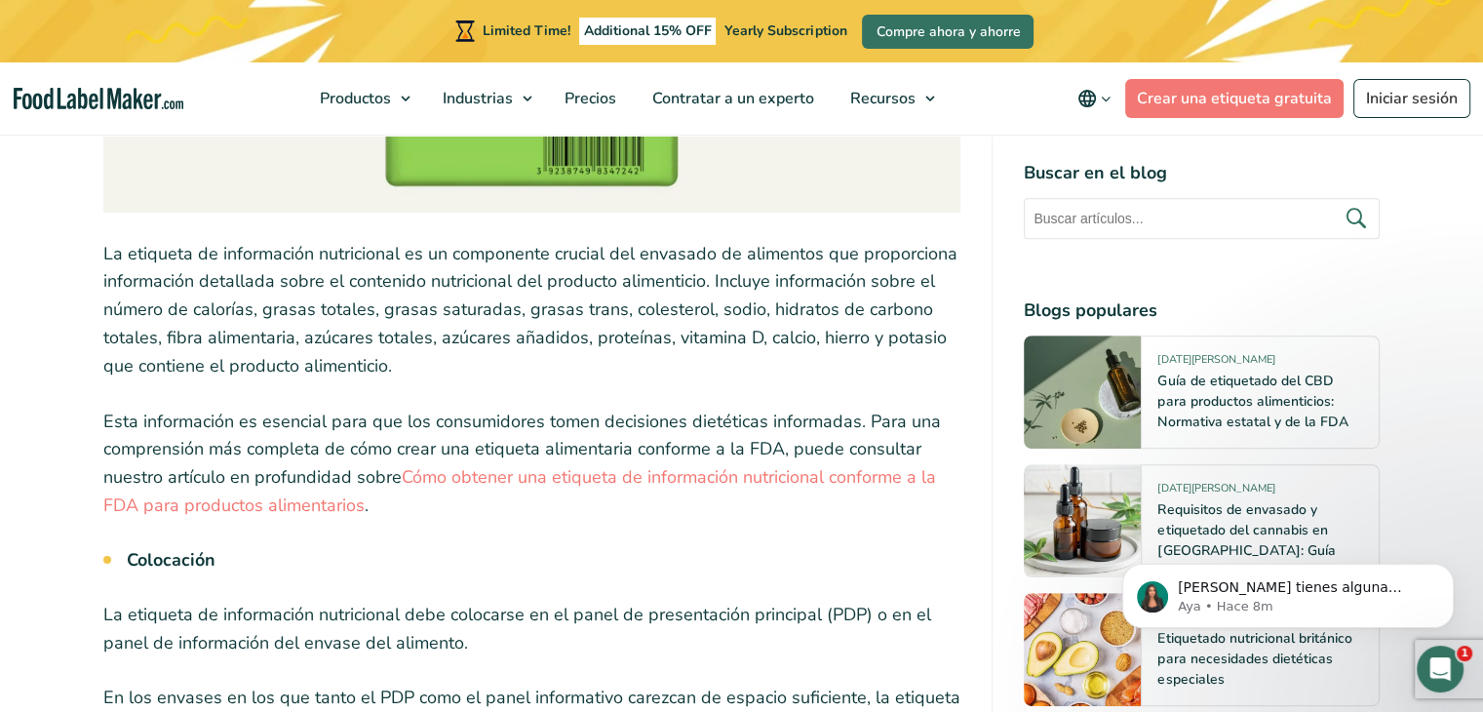
drag, startPoint x: 102, startPoint y: 220, endPoint x: 394, endPoint y: 347, distance: 317.9
click at [394, 347] on p "La etiqueta de información nutricional es un componente crucial del envasado de…" at bounding box center [532, 310] width 858 height 140
click at [386, 344] on p "La etiqueta de información nutricional es un componente crucial del envasado de…" at bounding box center [532, 310] width 858 height 140
drag, startPoint x: 99, startPoint y: 216, endPoint x: 90, endPoint y: 208, distance: 13.1
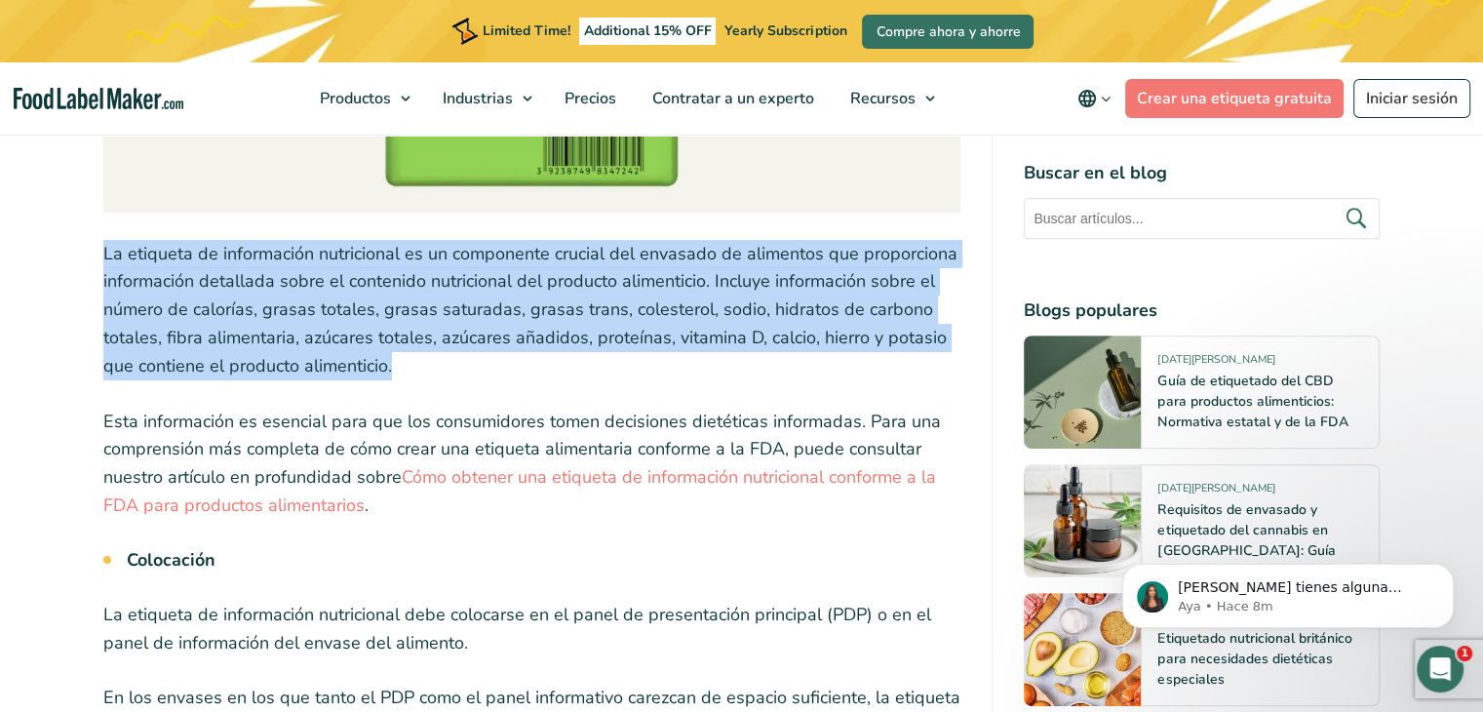
drag, startPoint x: 104, startPoint y: 227, endPoint x: 391, endPoint y: 344, distance: 309.6
click at [391, 344] on p "La etiqueta de información nutricional es un componente crucial del envasado de…" at bounding box center [532, 310] width 858 height 140
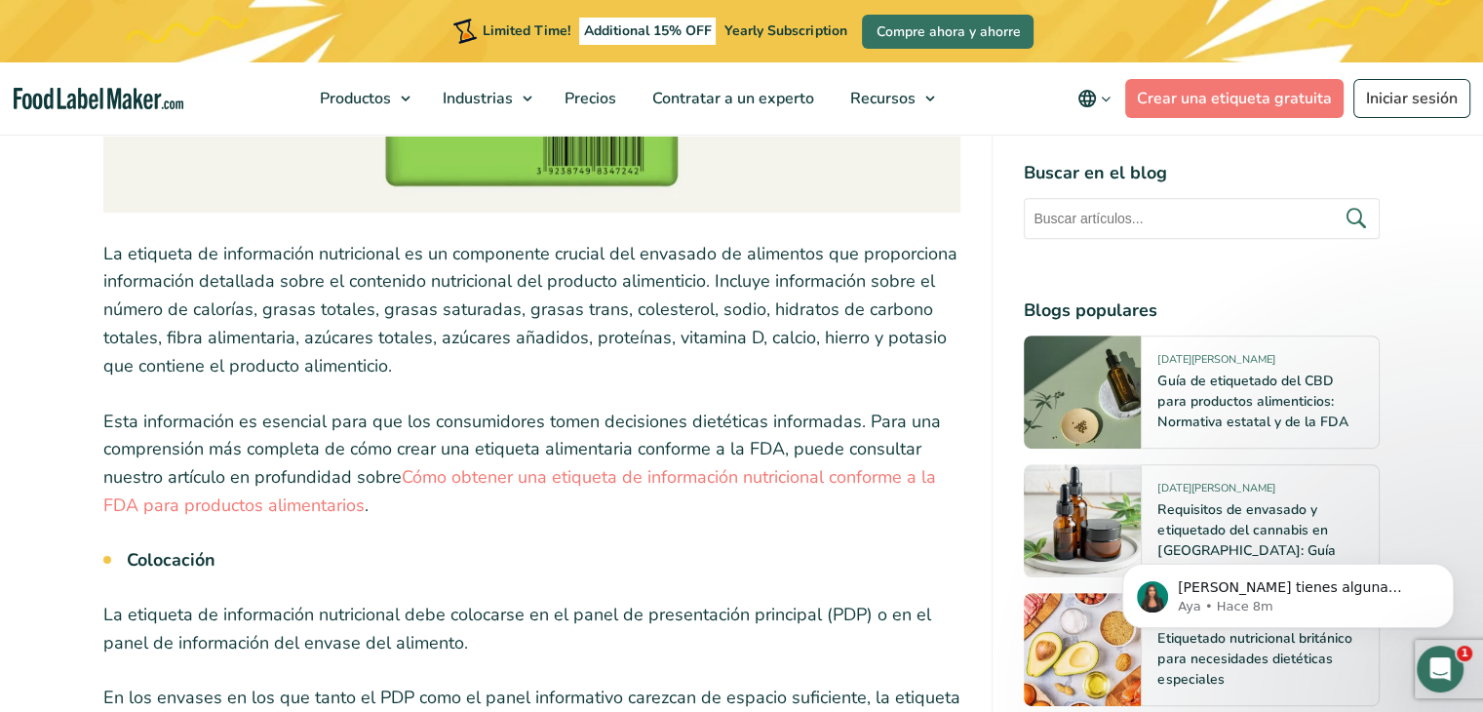
drag, startPoint x: 104, startPoint y: 224, endPoint x: 418, endPoint y: 344, distance: 336.1
click at [418, 344] on p "La etiqueta de información nutricional es un componente crucial del envasado de…" at bounding box center [532, 310] width 858 height 140
click at [415, 340] on p "La etiqueta de información nutricional es un componente crucial del envasado de…" at bounding box center [532, 310] width 858 height 140
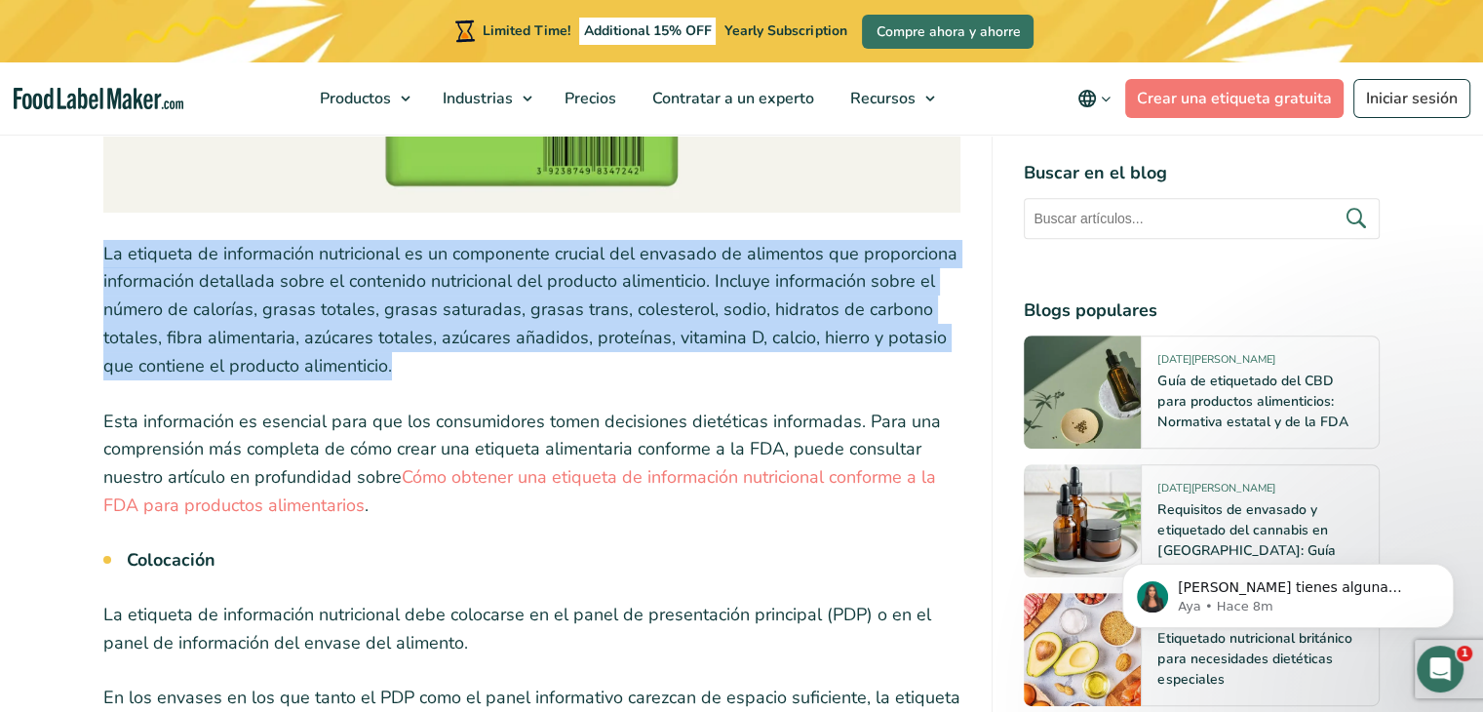
drag, startPoint x: 103, startPoint y: 225, endPoint x: 388, endPoint y: 346, distance: 309.3
click at [388, 346] on p "La etiqueta de información nutricional es un componente crucial del envasado de…" at bounding box center [532, 310] width 858 height 140
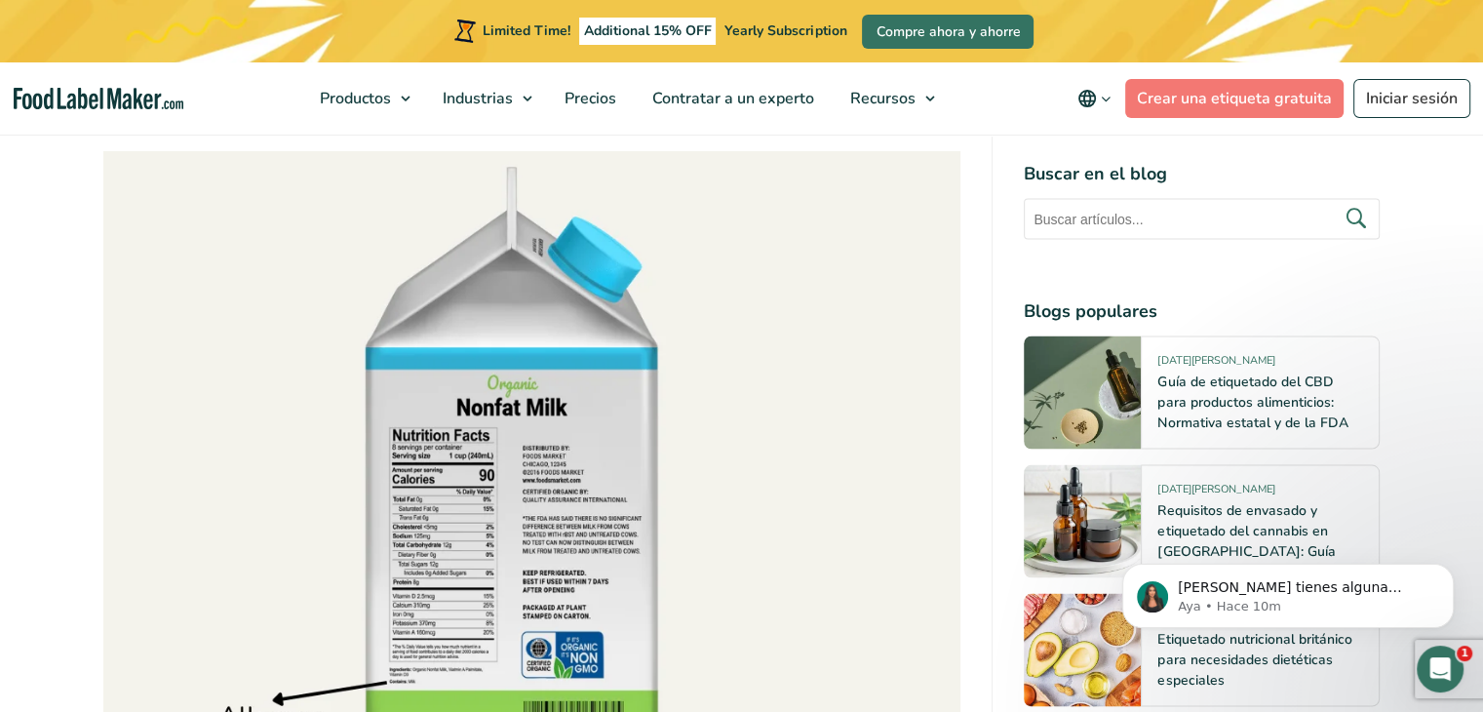
scroll to position [10842, 0]
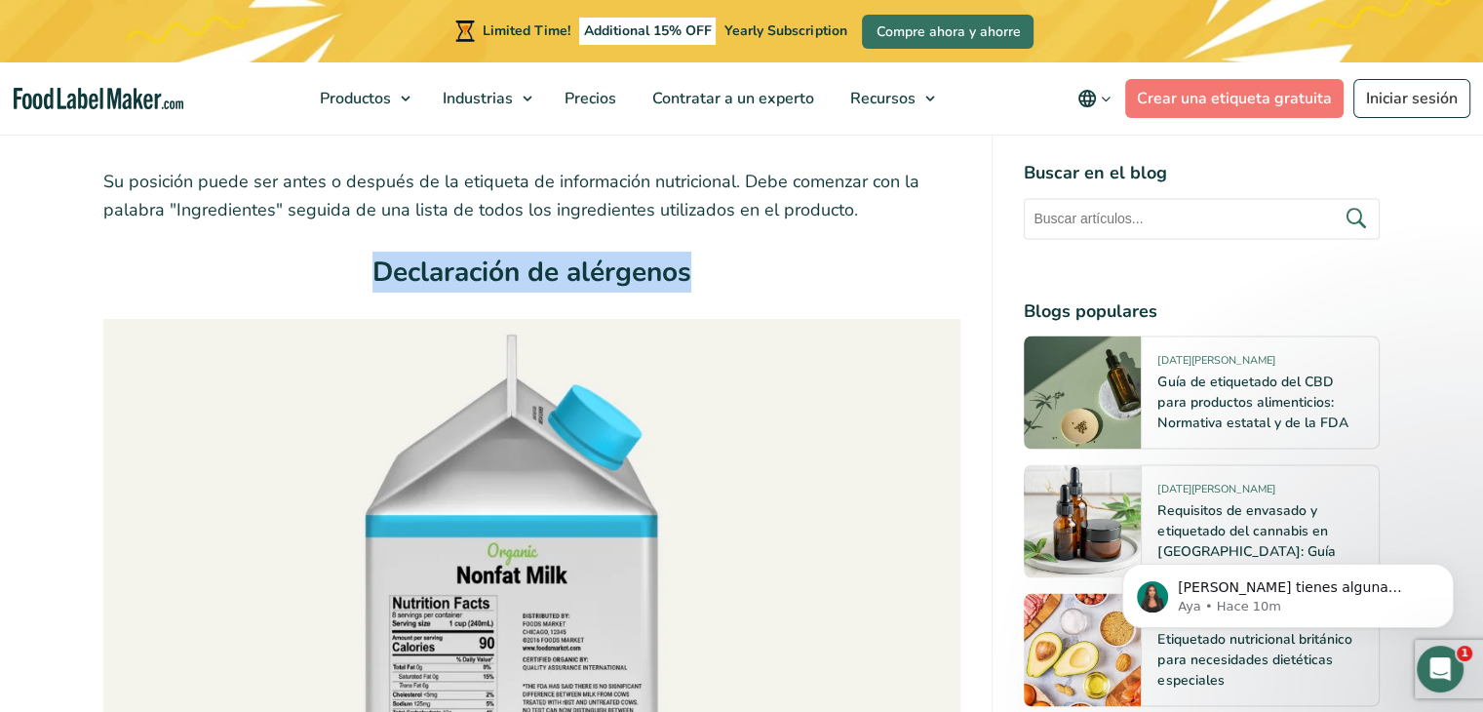
drag, startPoint x: 375, startPoint y: 244, endPoint x: 744, endPoint y: 247, distance: 368.6
click at [744, 252] on h3 "Declaración de alérgenos" at bounding box center [532, 278] width 858 height 52
click at [743, 252] on h3 "Declaración de alérgenos" at bounding box center [532, 278] width 858 height 52
drag, startPoint x: 383, startPoint y: 239, endPoint x: 683, endPoint y: 245, distance: 299.4
click at [683, 254] on strong "Declaración de alérgenos" at bounding box center [531, 272] width 319 height 37
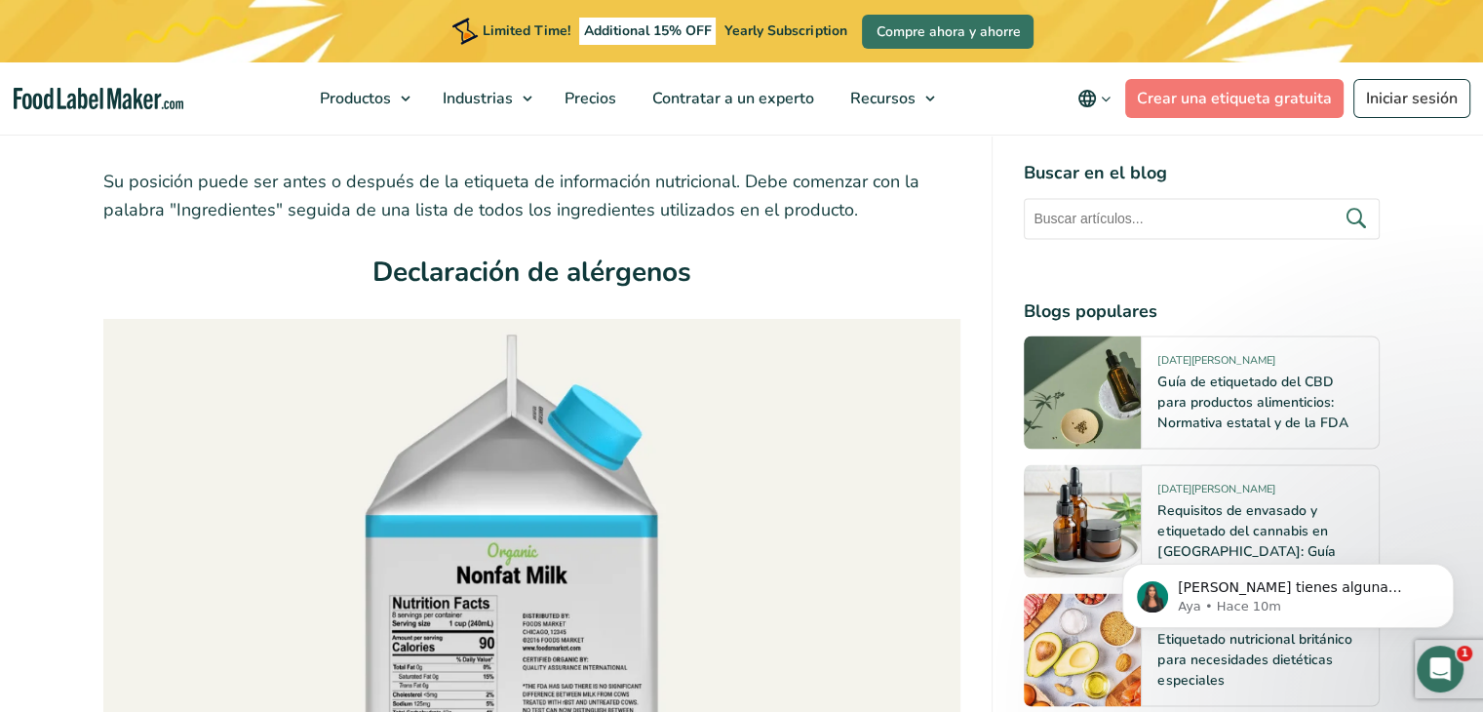
click at [701, 252] on h3 "Declaración de alérgenos" at bounding box center [532, 278] width 858 height 52
drag, startPoint x: 375, startPoint y: 239, endPoint x: 722, endPoint y: 244, distance: 347.1
click at [722, 252] on h3 "Declaración de alérgenos" at bounding box center [532, 278] width 858 height 52
drag, startPoint x: 374, startPoint y: 240, endPoint x: 710, endPoint y: 243, distance: 335.4
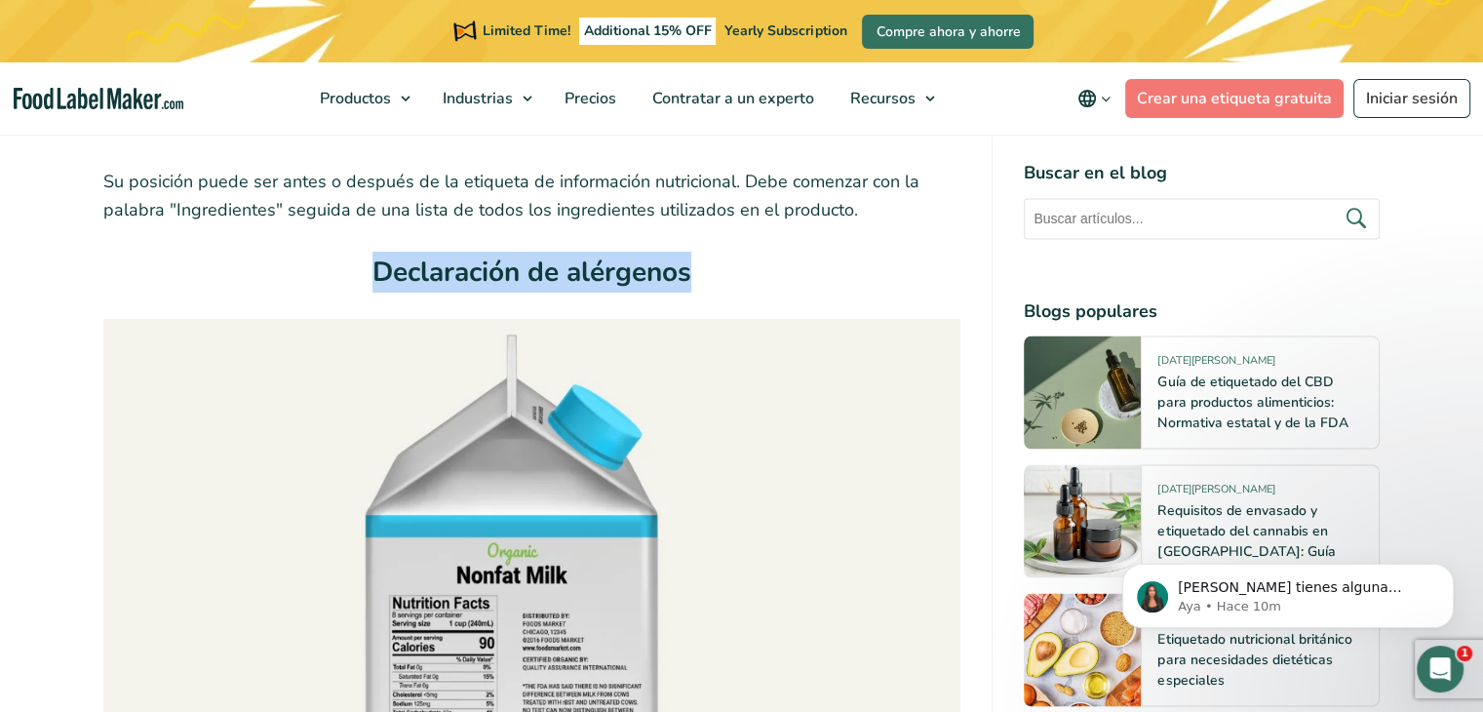
click at [710, 252] on h3 "Declaración de alérgenos" at bounding box center [532, 278] width 858 height 52
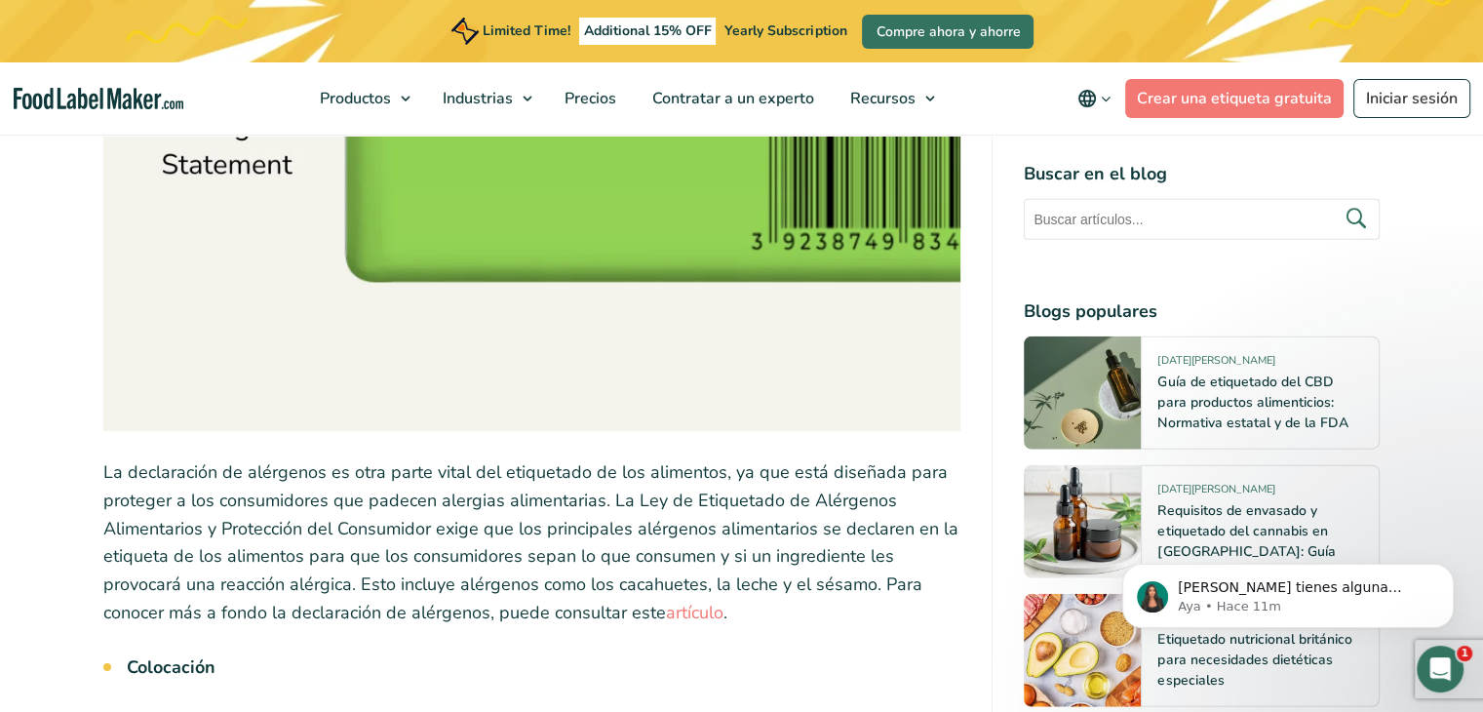
scroll to position [12012, 0]
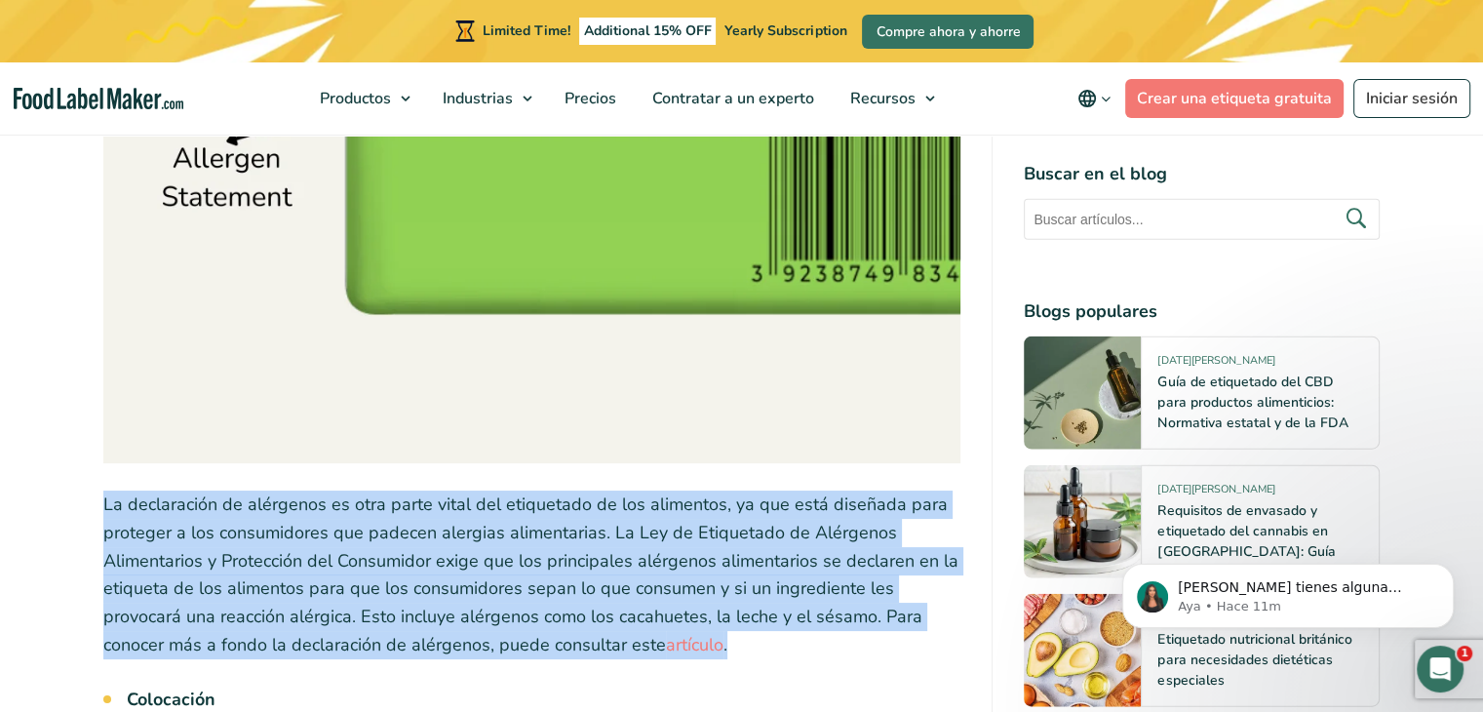
drag, startPoint x: 105, startPoint y: 476, endPoint x: 725, endPoint y: 614, distance: 635.4
click at [725, 614] on p "La declaración de alérgenos es otra parte vital del etiquetado de los alimentos…" at bounding box center [532, 574] width 858 height 169
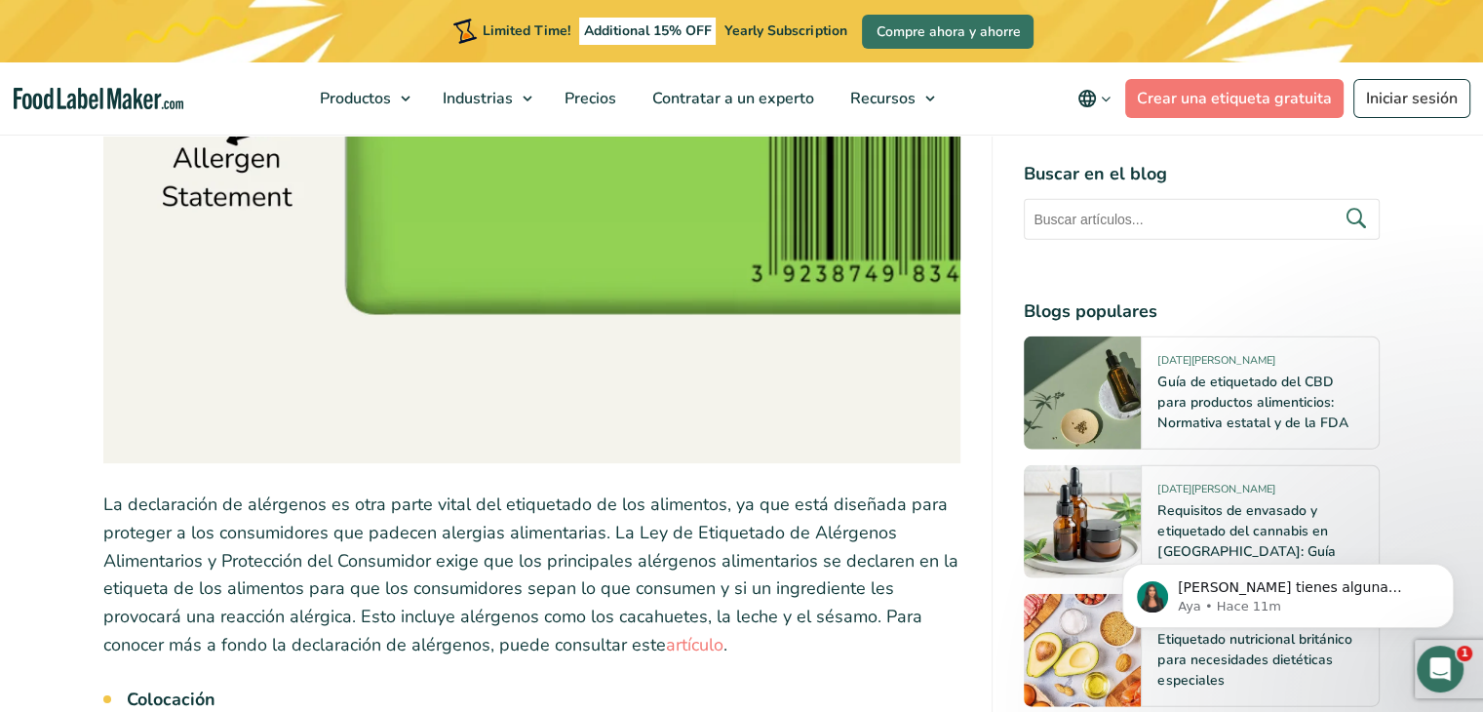
click at [874, 686] on li "Colocación" at bounding box center [544, 699] width 835 height 26
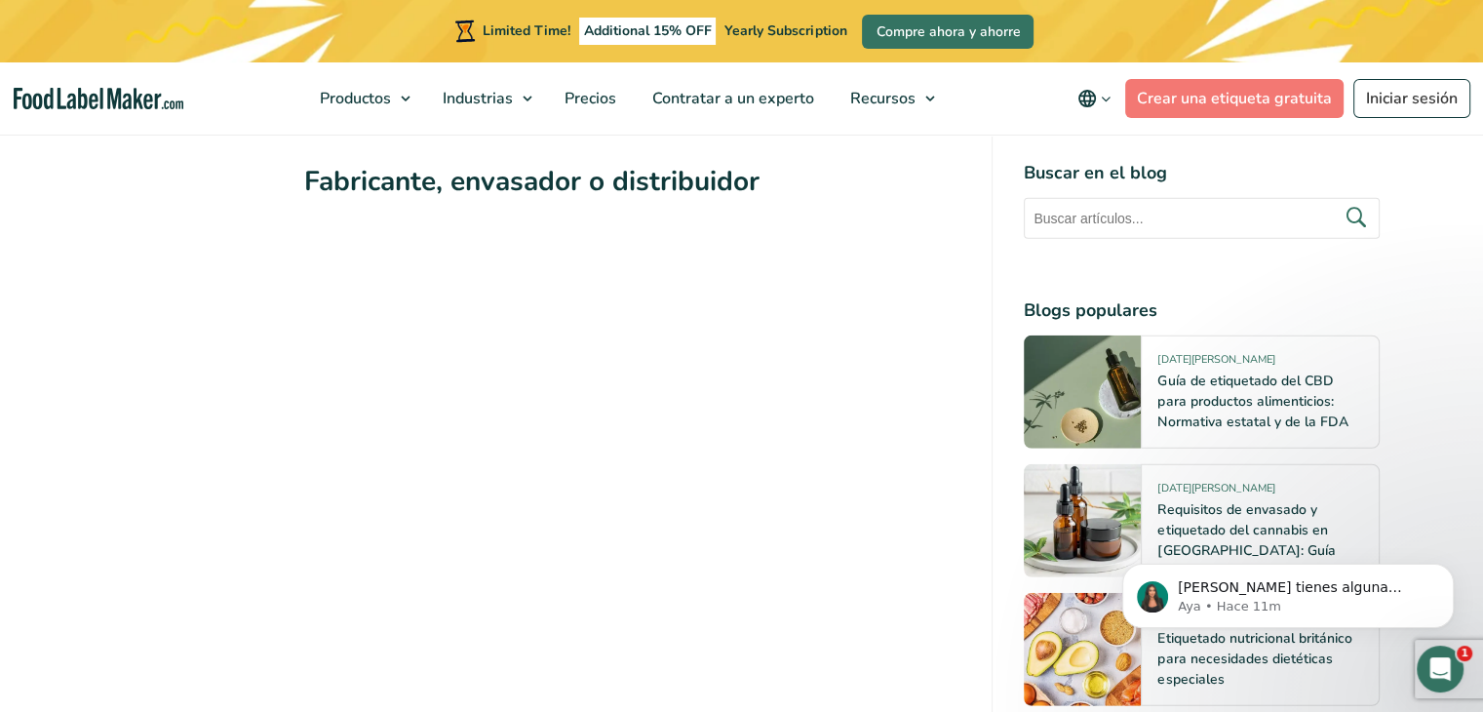
scroll to position [12597, 0]
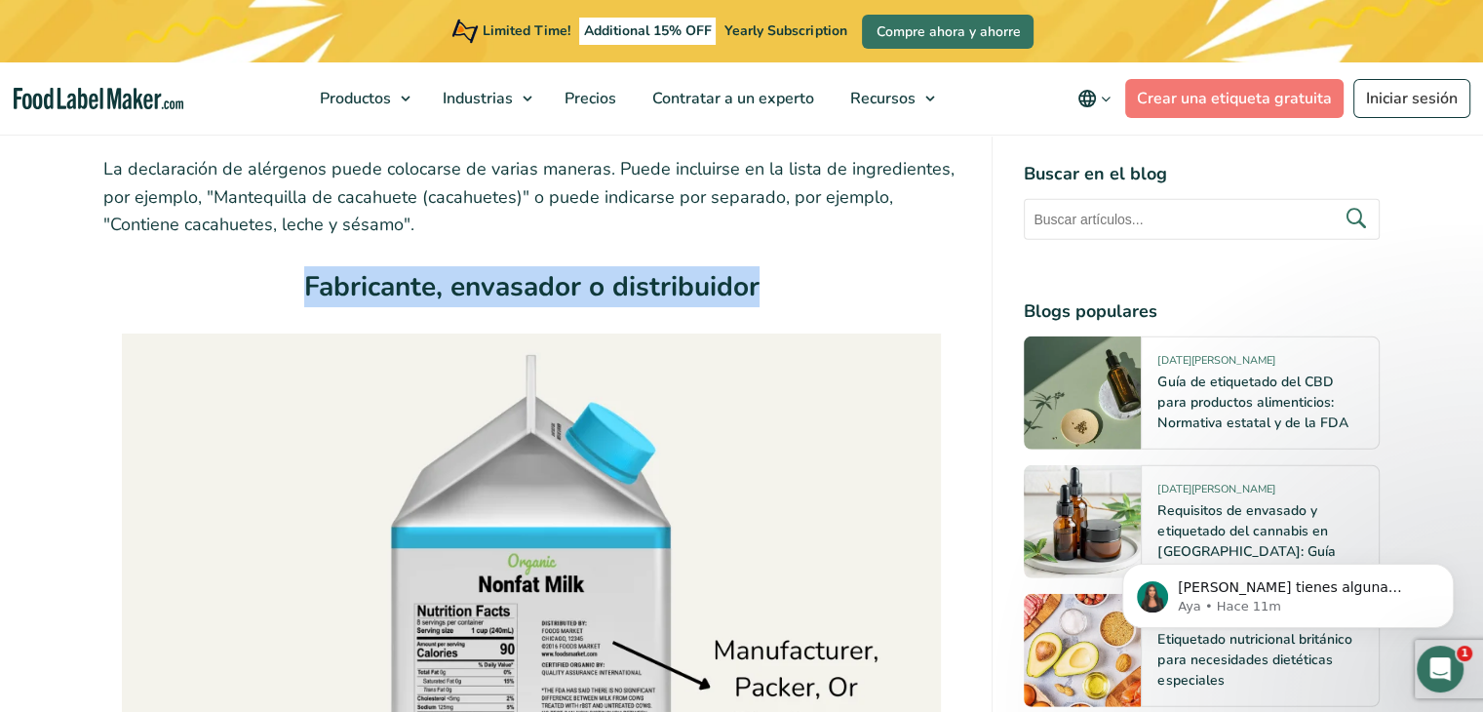
drag, startPoint x: 304, startPoint y: 258, endPoint x: 781, endPoint y: 257, distance: 476.8
click at [781, 266] on h3 "Fabricante, envasador o distribuidor" at bounding box center [532, 292] width 858 height 52
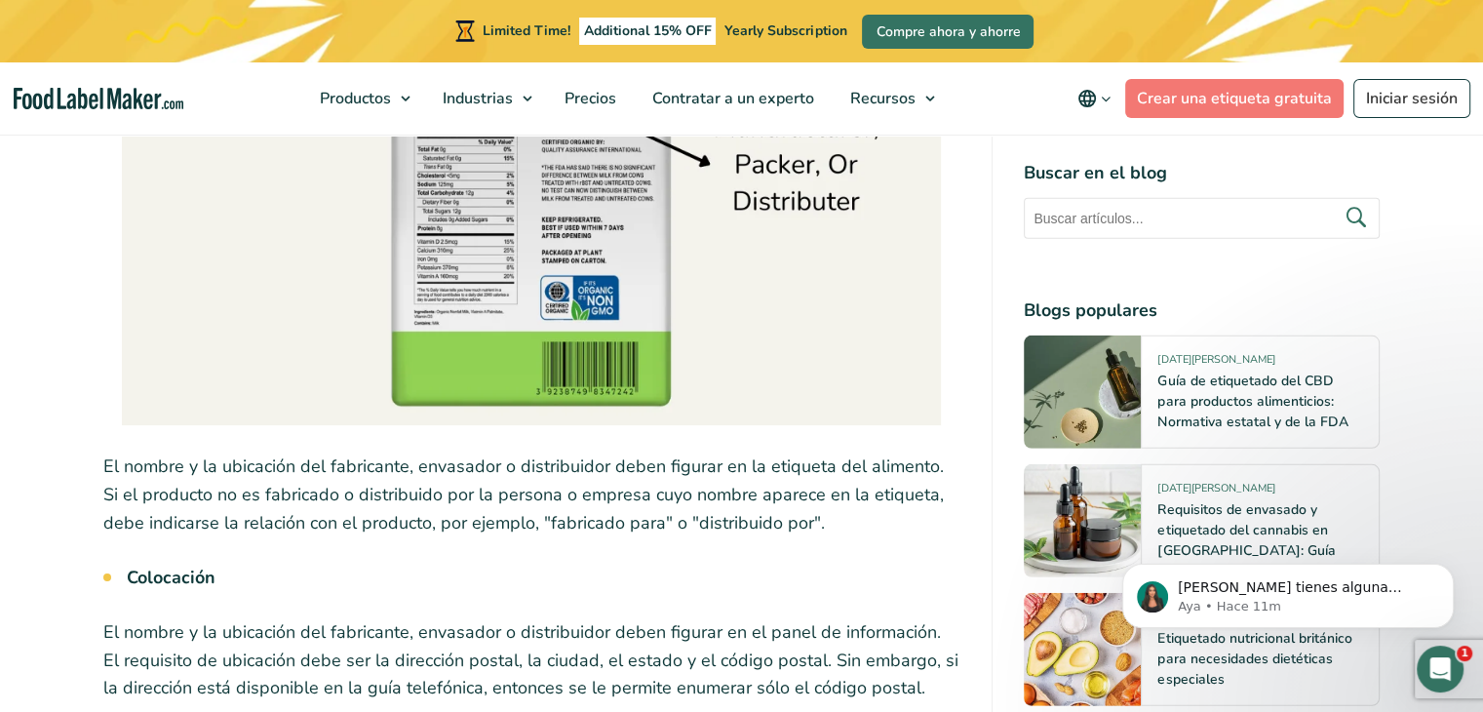
scroll to position [13280, 0]
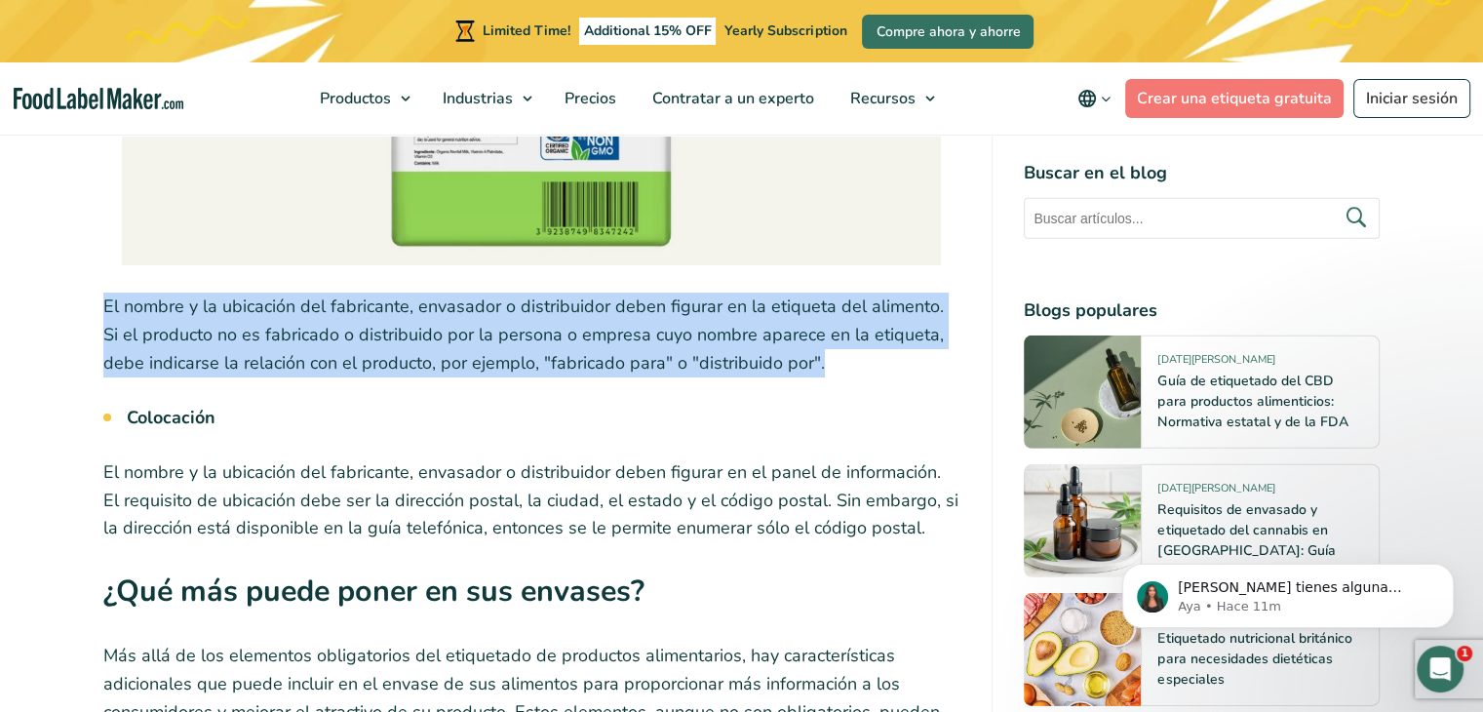
drag, startPoint x: 105, startPoint y: 281, endPoint x: 779, endPoint y: 338, distance: 676.2
click at [779, 338] on p "El nombre y la ubicación del fabricante, envasador o distribuidor deben figurar…" at bounding box center [532, 335] width 858 height 84
